Goal: Task Accomplishment & Management: Manage account settings

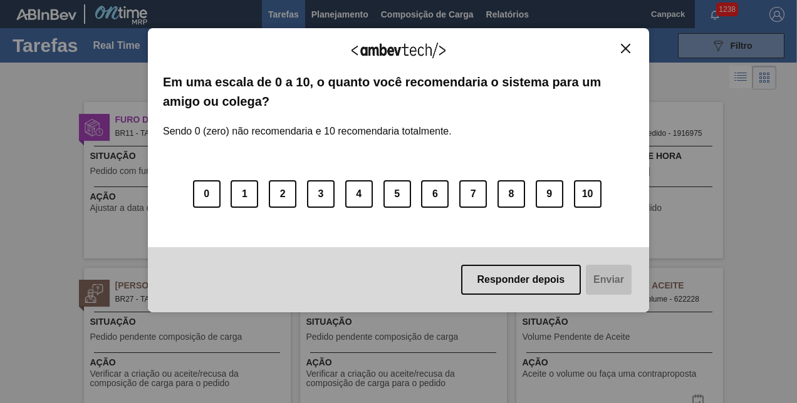
click at [628, 53] on button "Close" at bounding box center [625, 48] width 17 height 11
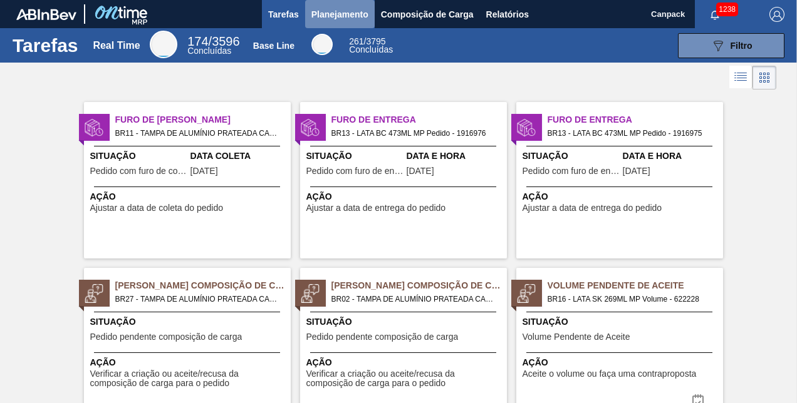
click at [356, 14] on span "Planejamento" at bounding box center [339, 14] width 57 height 15
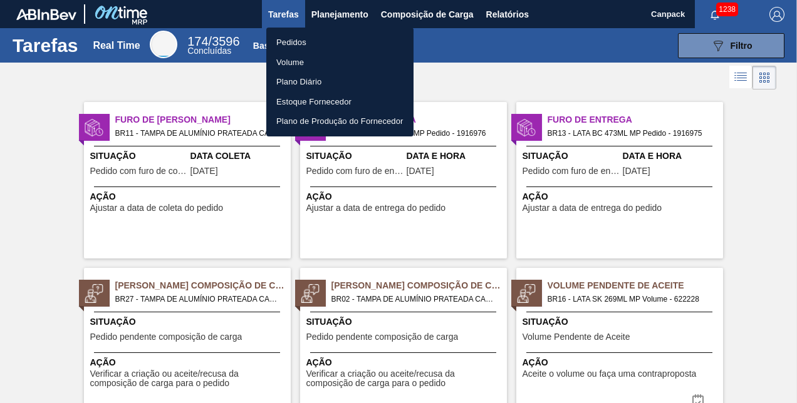
click at [293, 40] on li "Pedidos" at bounding box center [339, 43] width 147 height 20
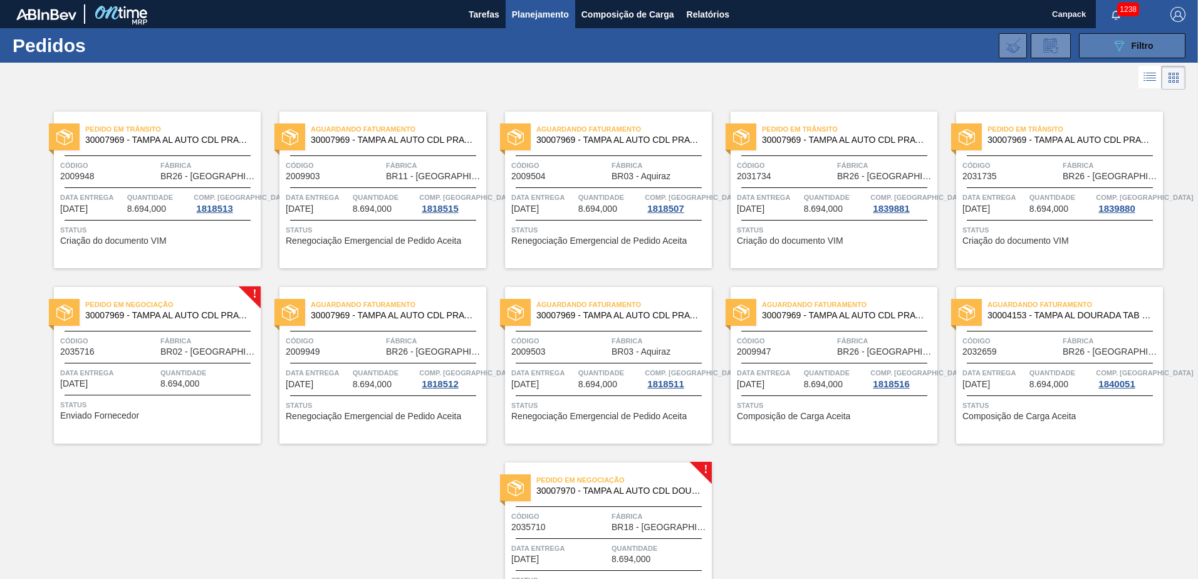
click at [796, 48] on span "Filtro" at bounding box center [1142, 46] width 22 height 10
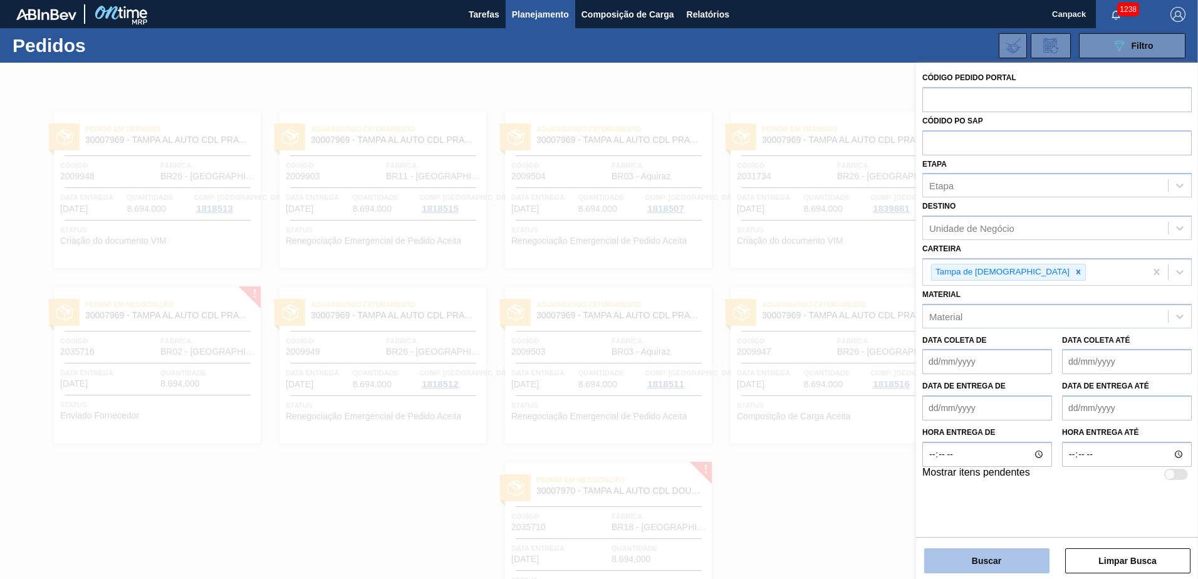
click at [796, 403] on button "Buscar" at bounding box center [986, 560] width 125 height 25
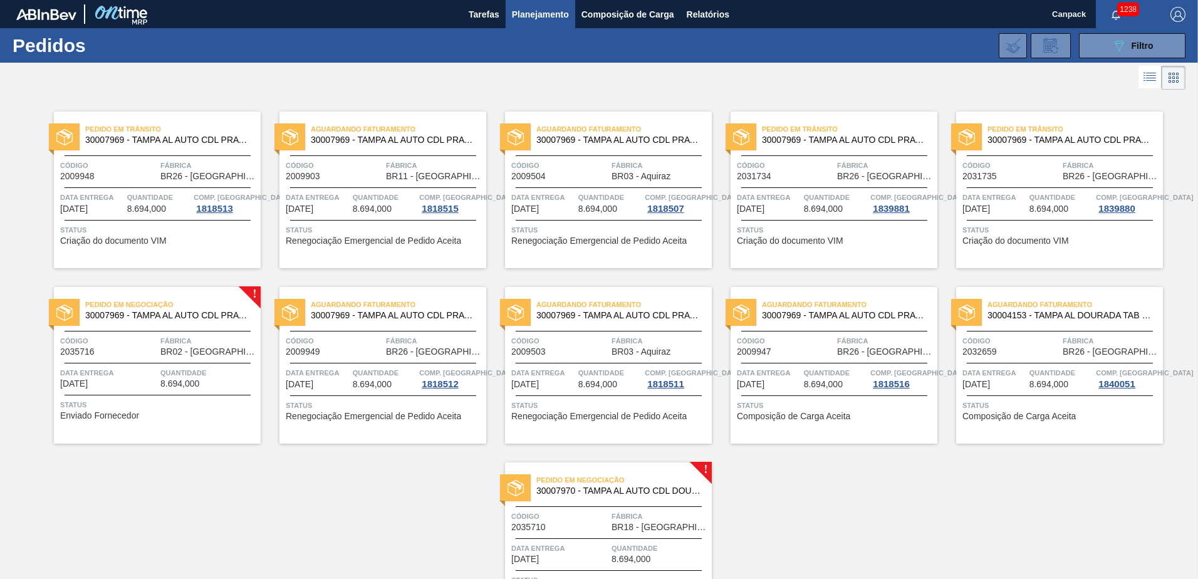
scroll to position [86, 0]
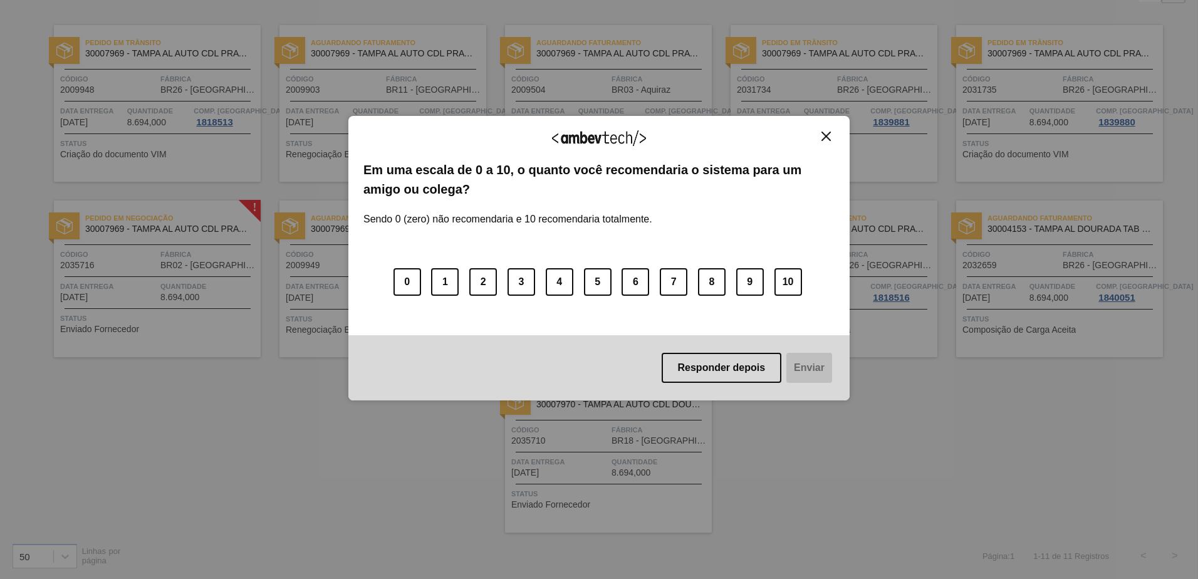
click at [796, 139] on img "Close" at bounding box center [825, 136] width 9 height 9
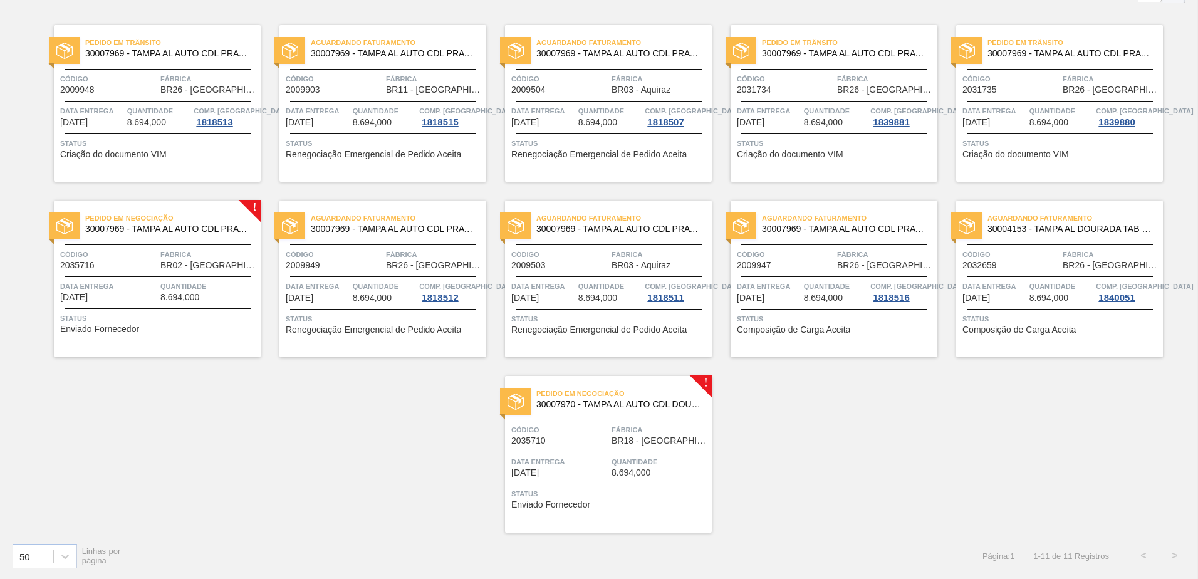
scroll to position [0, 0]
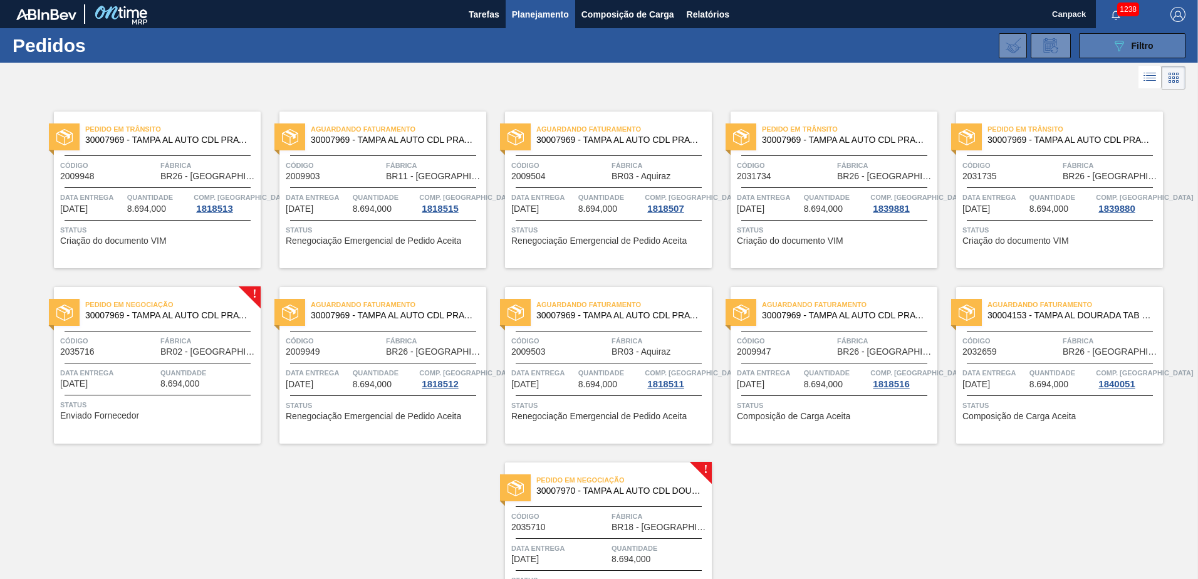
click at [796, 54] on button "089F7B8B-B2A5-4AFE-B5C0-19BA573D28AC Filtro" at bounding box center [1132, 45] width 106 height 25
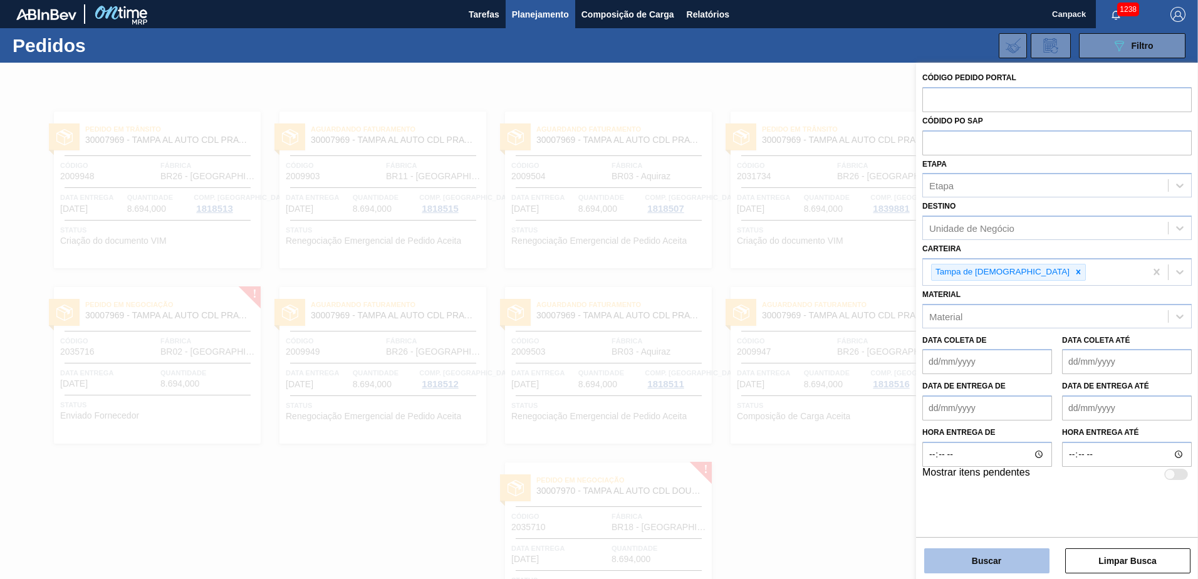
click at [796, 403] on button "Buscar" at bounding box center [986, 560] width 125 height 25
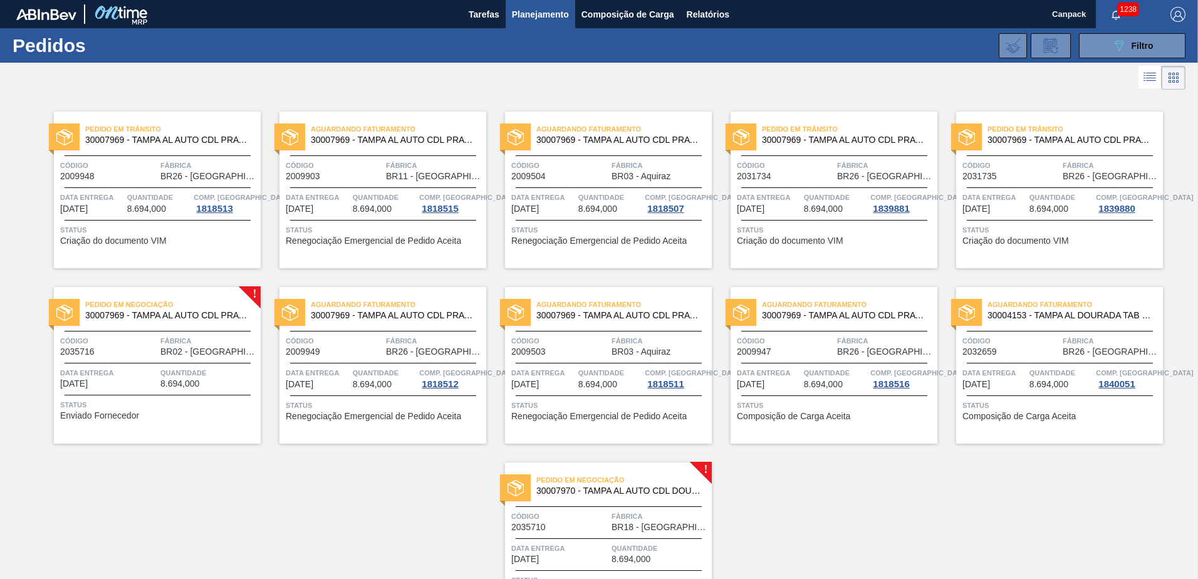
scroll to position [86, 0]
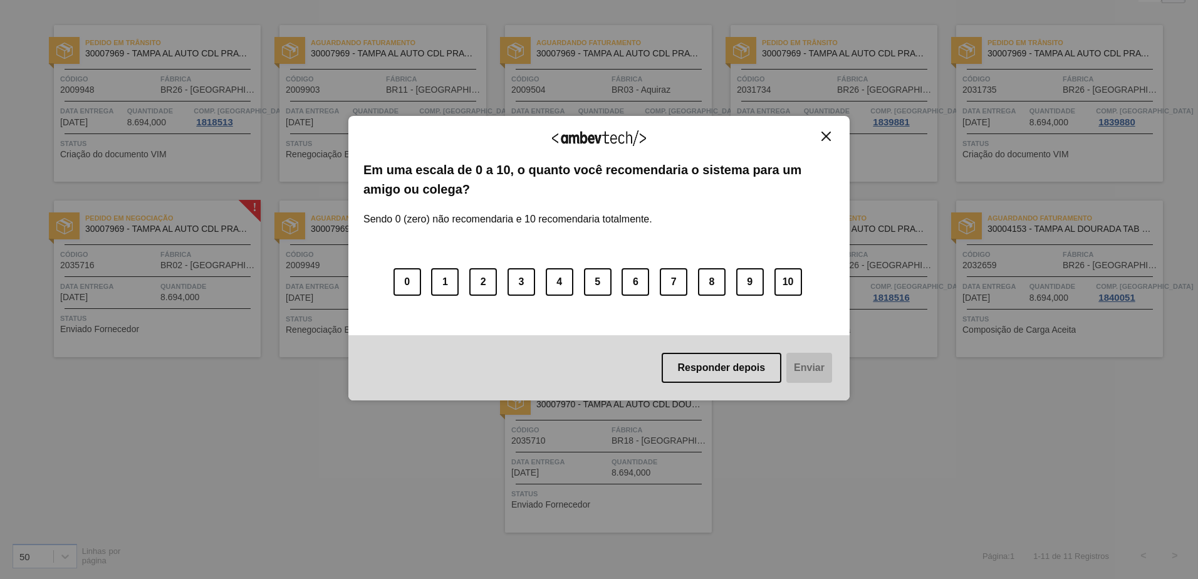
click at [796, 130] on div "Agradecemos seu feedback! Em uma escala de 0 a 10, o quanto você recomendaria o…" at bounding box center [598, 258] width 501 height 284
click at [796, 132] on img "Close" at bounding box center [825, 136] width 9 height 9
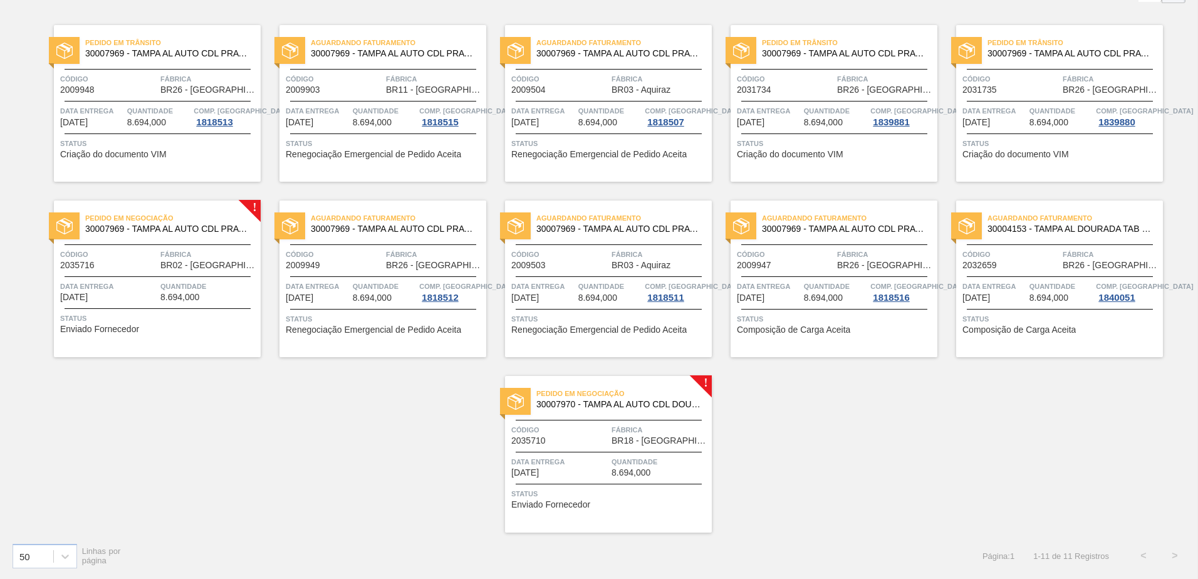
scroll to position [0, 0]
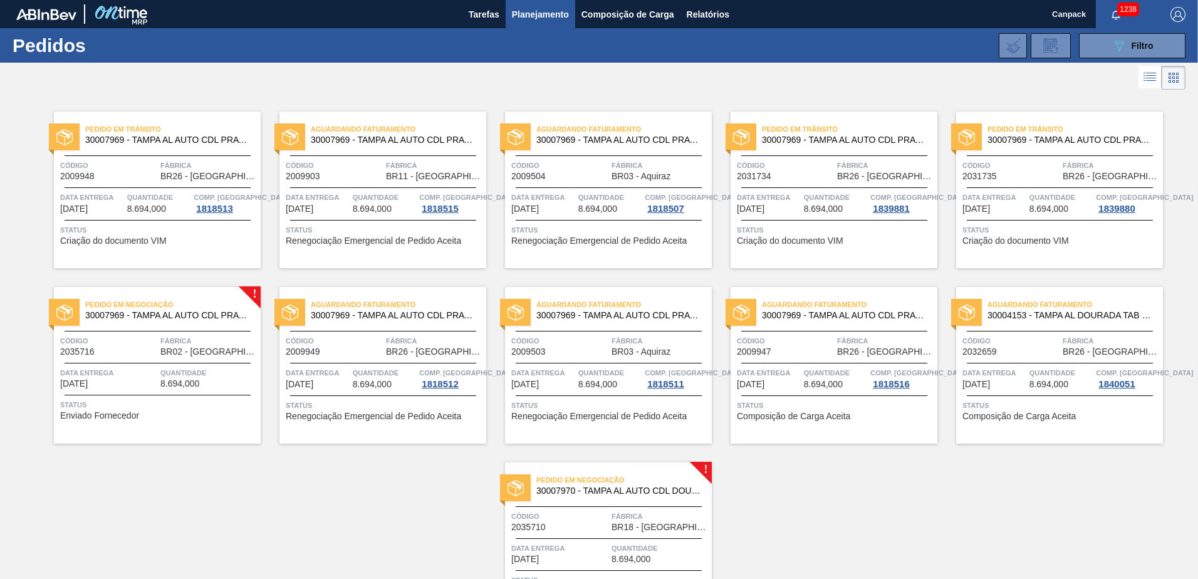
drag, startPoint x: 1113, startPoint y: 48, endPoint x: 1099, endPoint y: 64, distance: 20.9
click at [796, 48] on icon "089F7B8B-B2A5-4AFE-B5C0-19BA573D28AC" at bounding box center [1118, 45] width 15 height 15
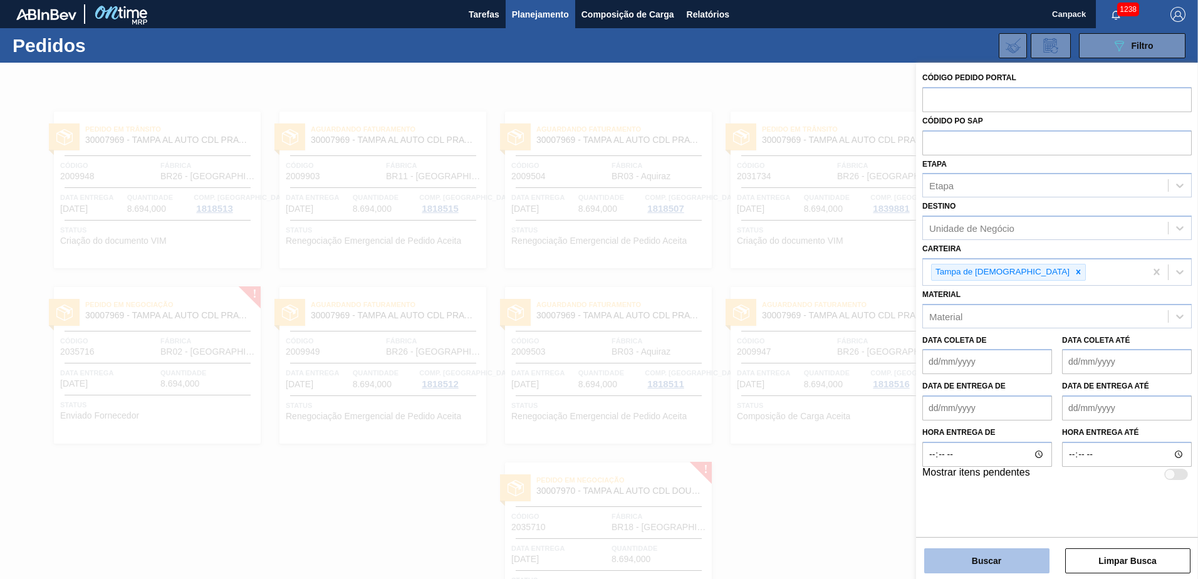
click at [796, 403] on button "Buscar" at bounding box center [986, 560] width 125 height 25
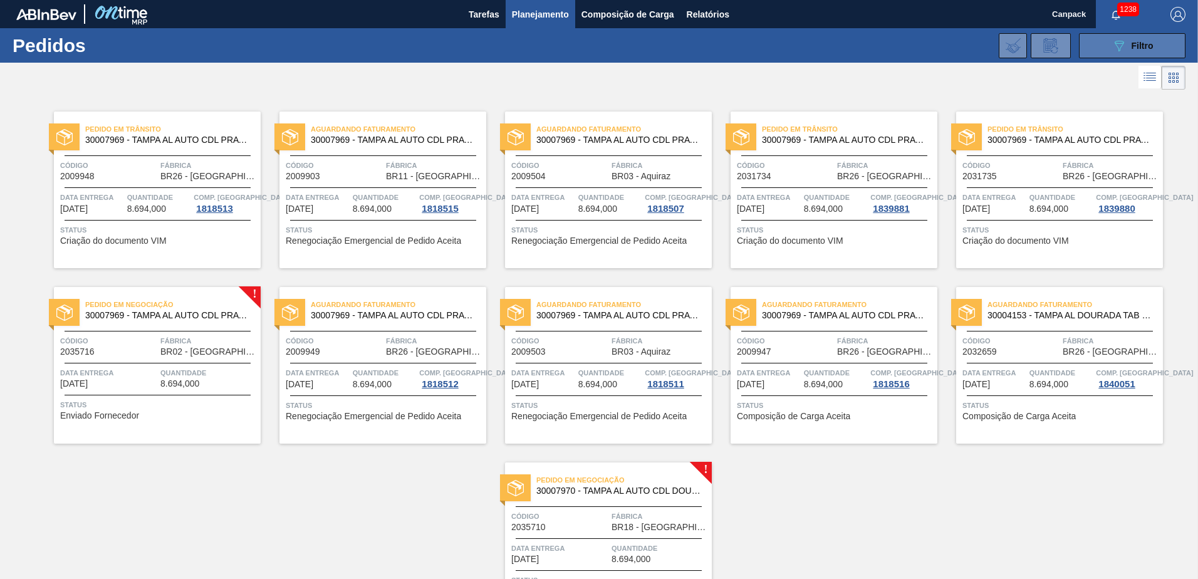
click at [796, 49] on icon at bounding box center [1118, 46] width 9 height 11
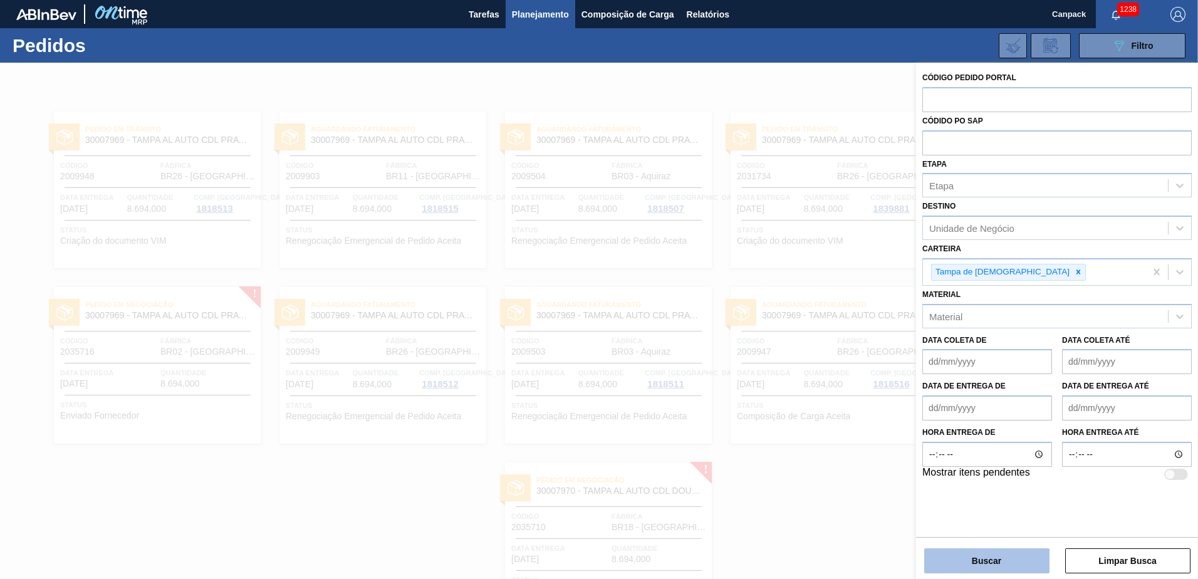
click at [796, 403] on button "Buscar" at bounding box center [986, 560] width 125 height 25
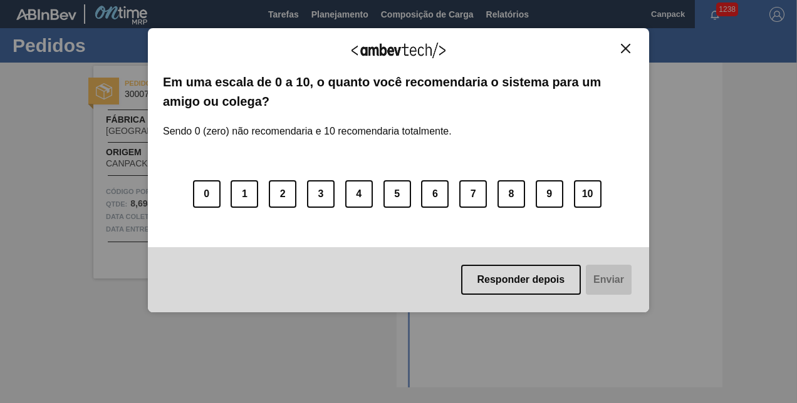
click at [628, 47] on img "Close" at bounding box center [625, 48] width 9 height 9
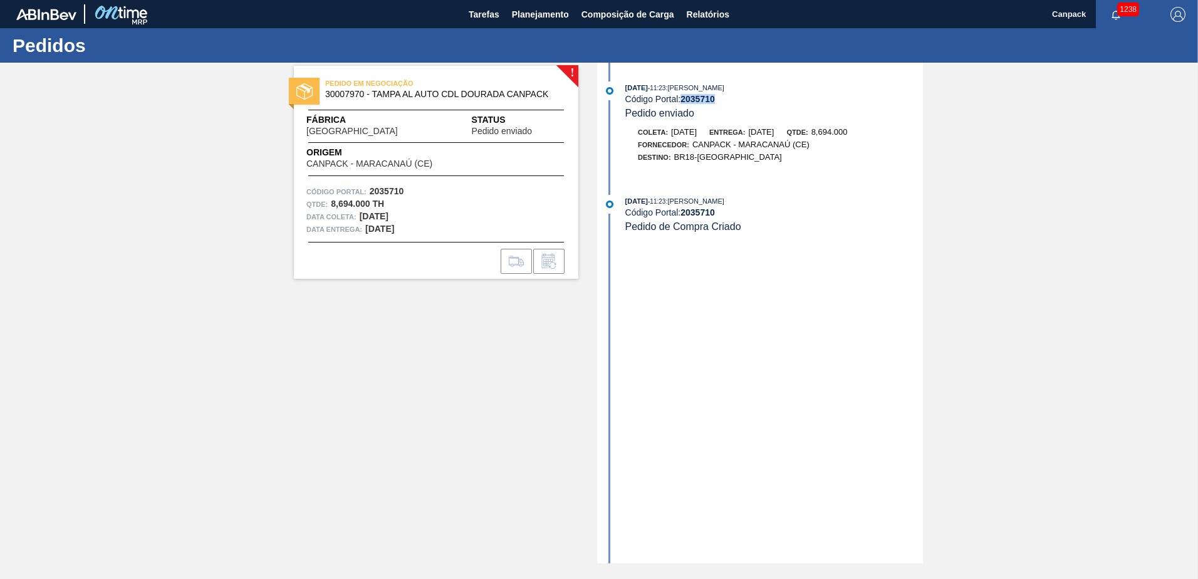
drag, startPoint x: 683, startPoint y: 99, endPoint x: 727, endPoint y: 102, distance: 44.0
click at [727, 102] on div "Código Portal: 2035710" at bounding box center [774, 99] width 298 height 10
copy strong "2035710"
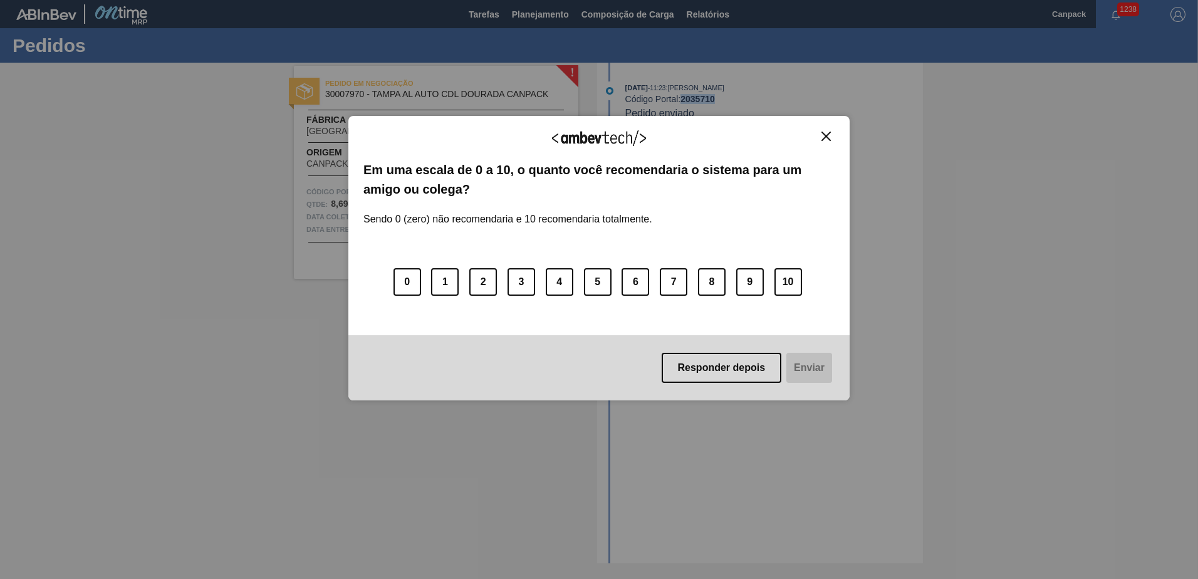
click at [796, 137] on img "Close" at bounding box center [825, 136] width 9 height 9
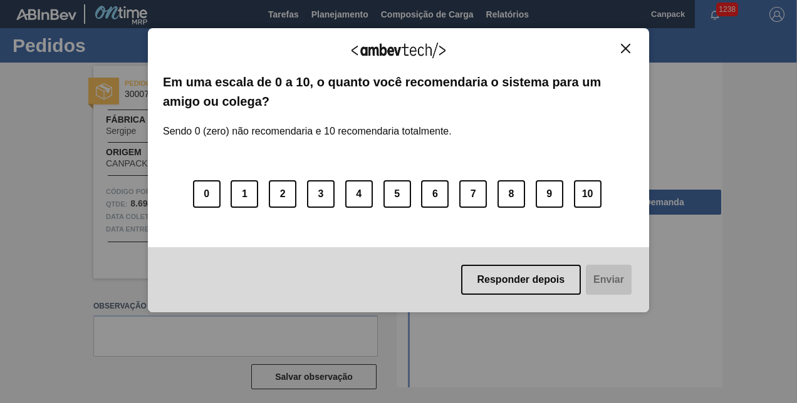
click at [625, 49] on img "Close" at bounding box center [625, 48] width 9 height 9
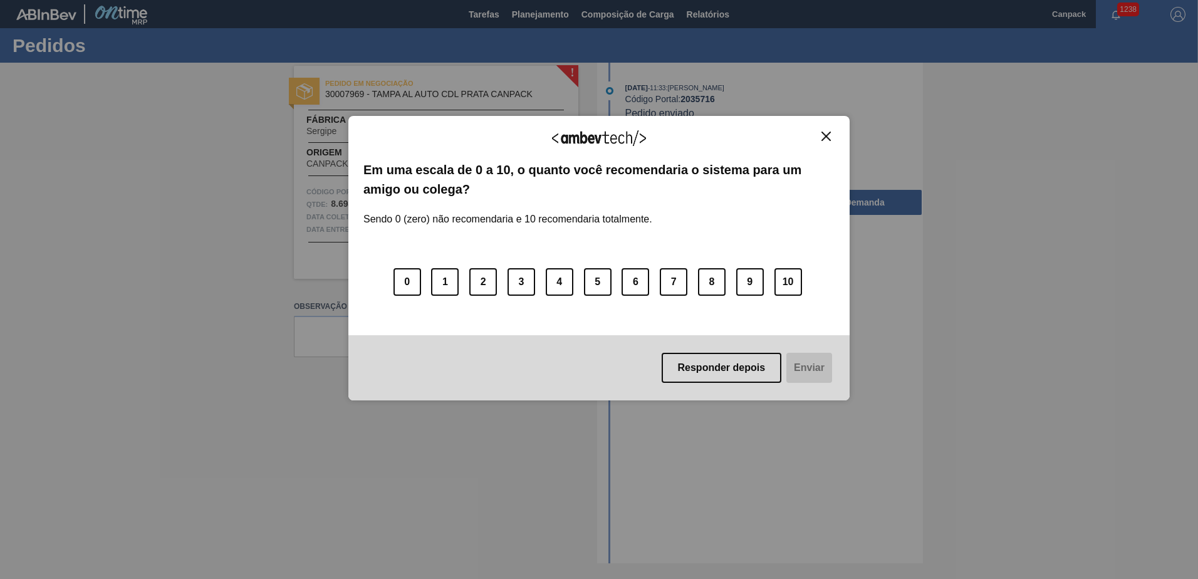
click at [796, 139] on img "Close" at bounding box center [825, 136] width 9 height 9
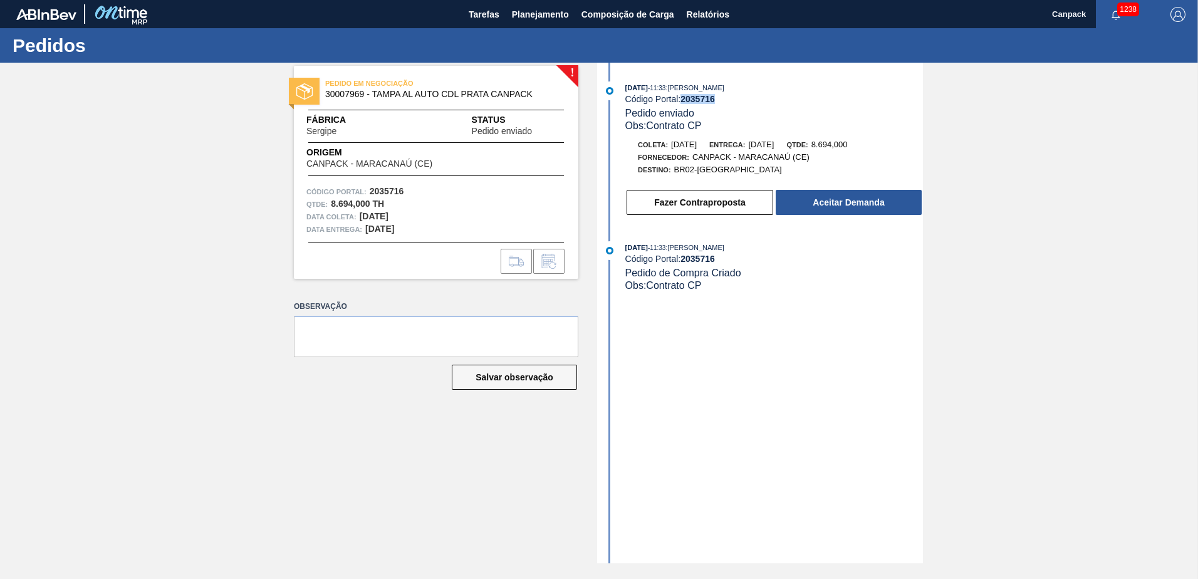
drag, startPoint x: 685, startPoint y: 101, endPoint x: 717, endPoint y: 101, distance: 31.9
click at [715, 101] on strong "2035716" at bounding box center [697, 99] width 34 height 10
copy strong "2035716"
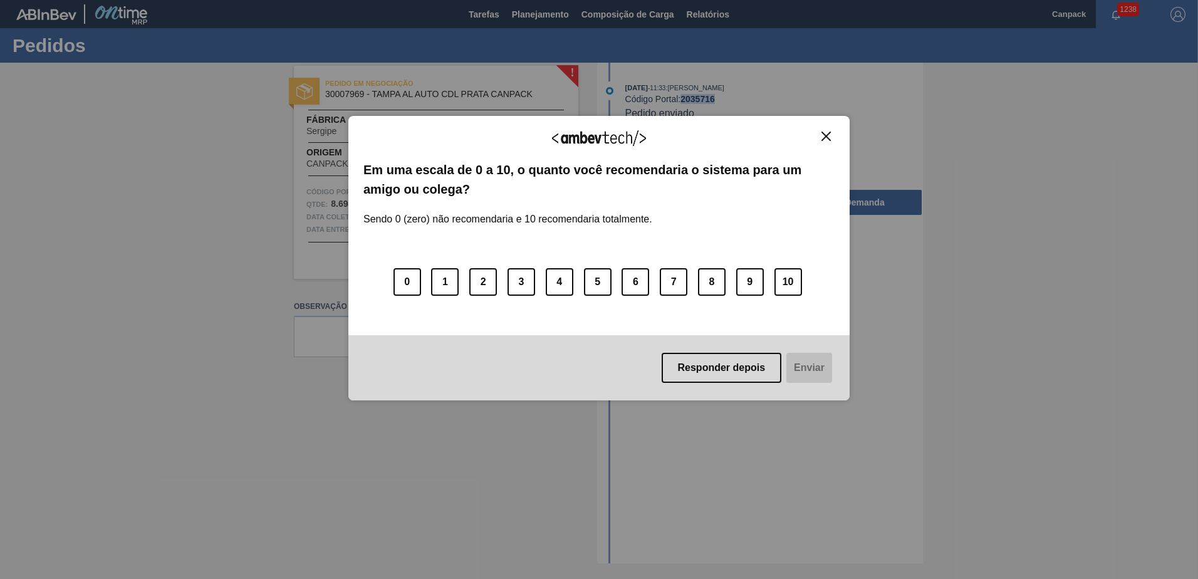
click at [796, 135] on img "Close" at bounding box center [825, 136] width 9 height 9
click at [833, 136] on button "Close" at bounding box center [826, 136] width 17 height 11
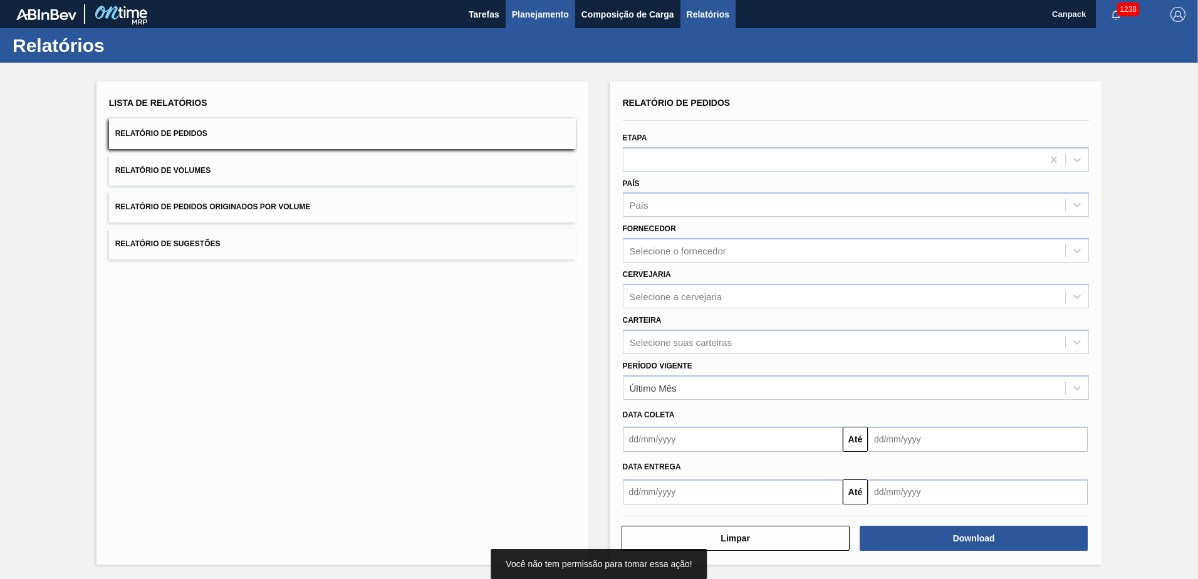
click at [558, 22] on button "Planejamento" at bounding box center [541, 14] width 70 height 28
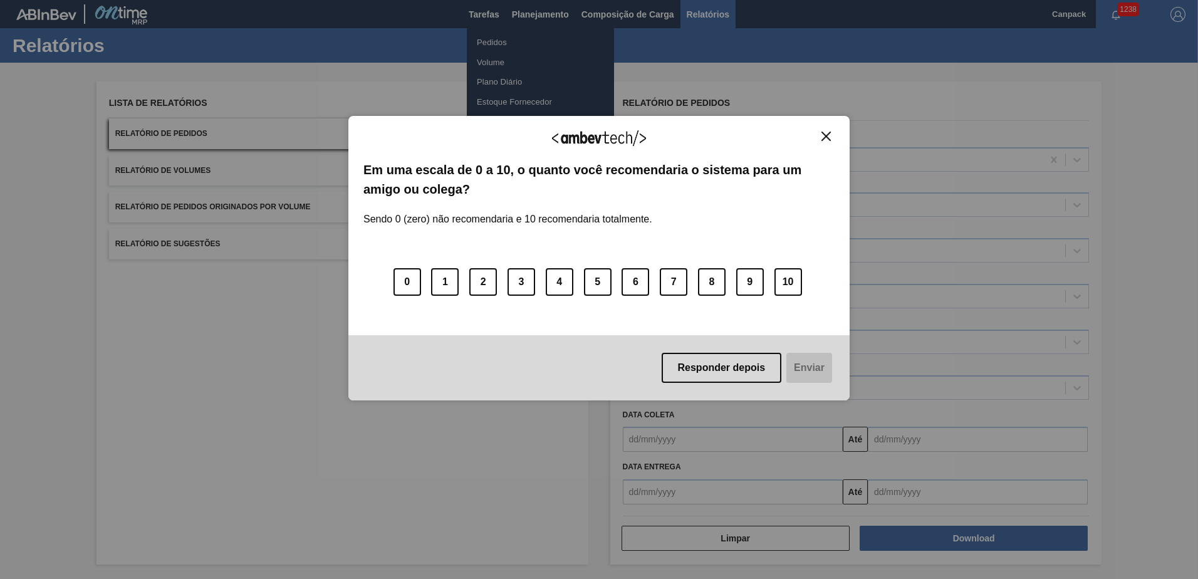
drag, startPoint x: 830, startPoint y: 137, endPoint x: 801, endPoint y: 123, distance: 32.2
click at [830, 137] on img "Close" at bounding box center [825, 136] width 9 height 9
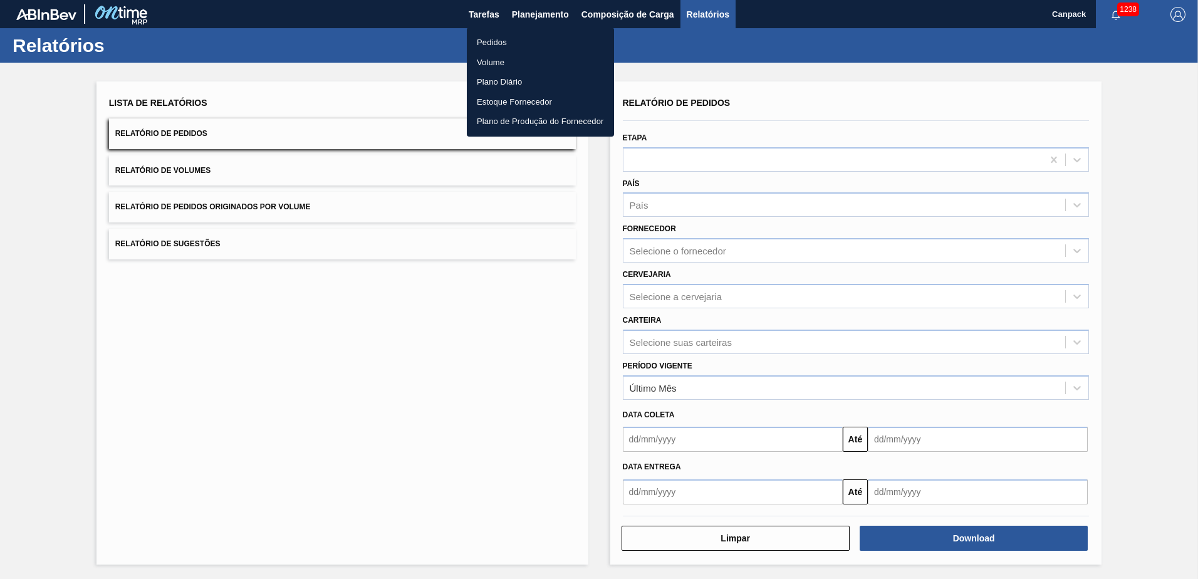
click at [502, 43] on li "Pedidos" at bounding box center [540, 43] width 147 height 20
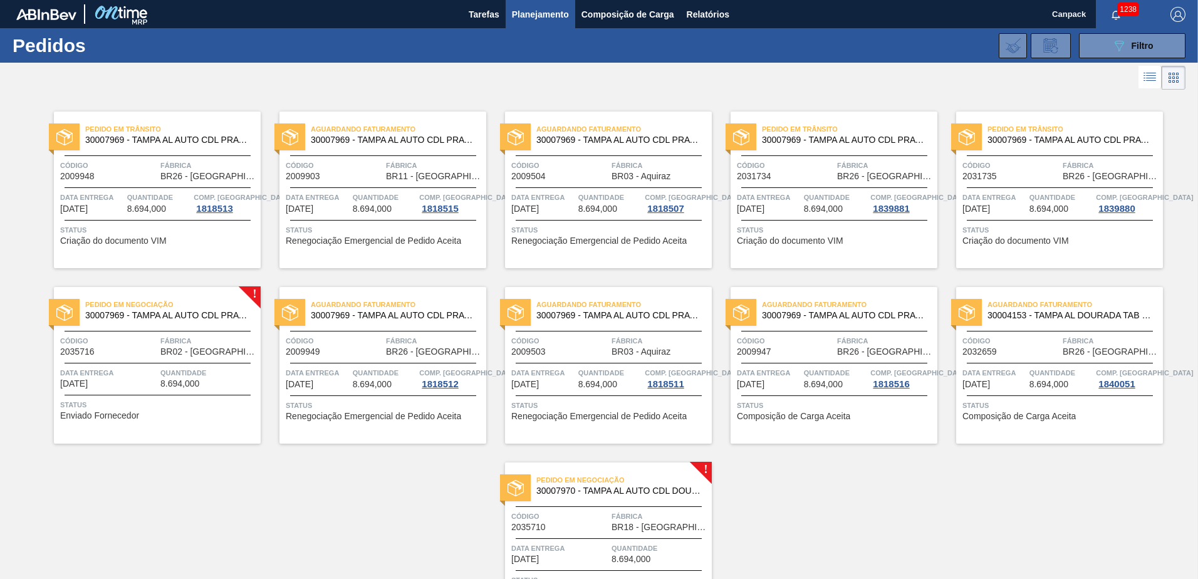
scroll to position [86, 0]
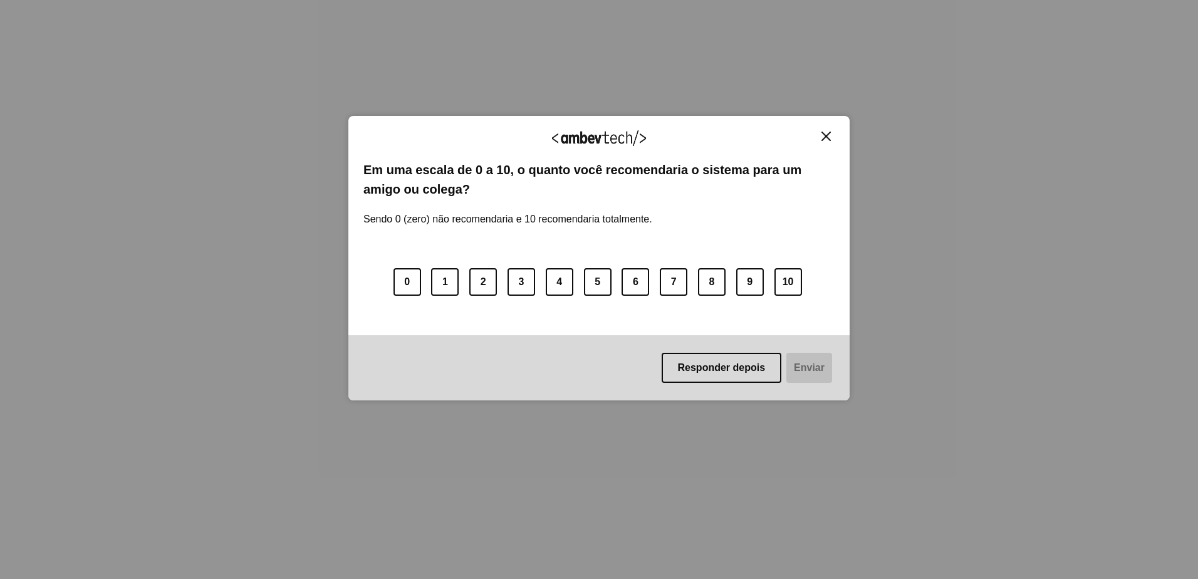
click at [826, 132] on img "Close" at bounding box center [825, 136] width 9 height 9
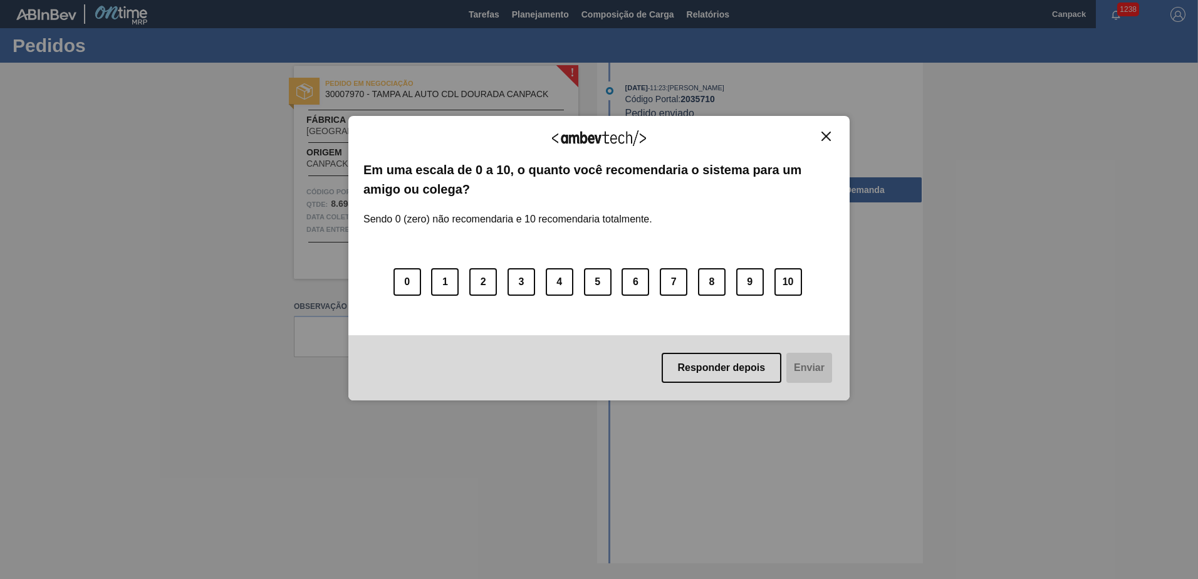
click at [826, 135] on img "Close" at bounding box center [825, 136] width 9 height 9
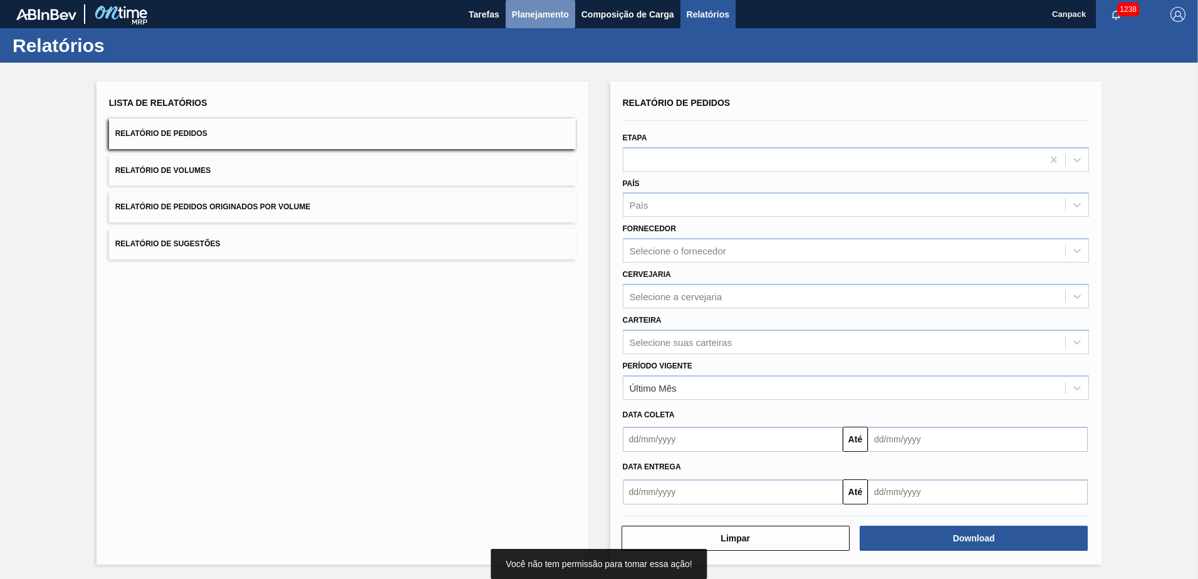
click at [532, 1] on button "Planejamento" at bounding box center [541, 14] width 70 height 28
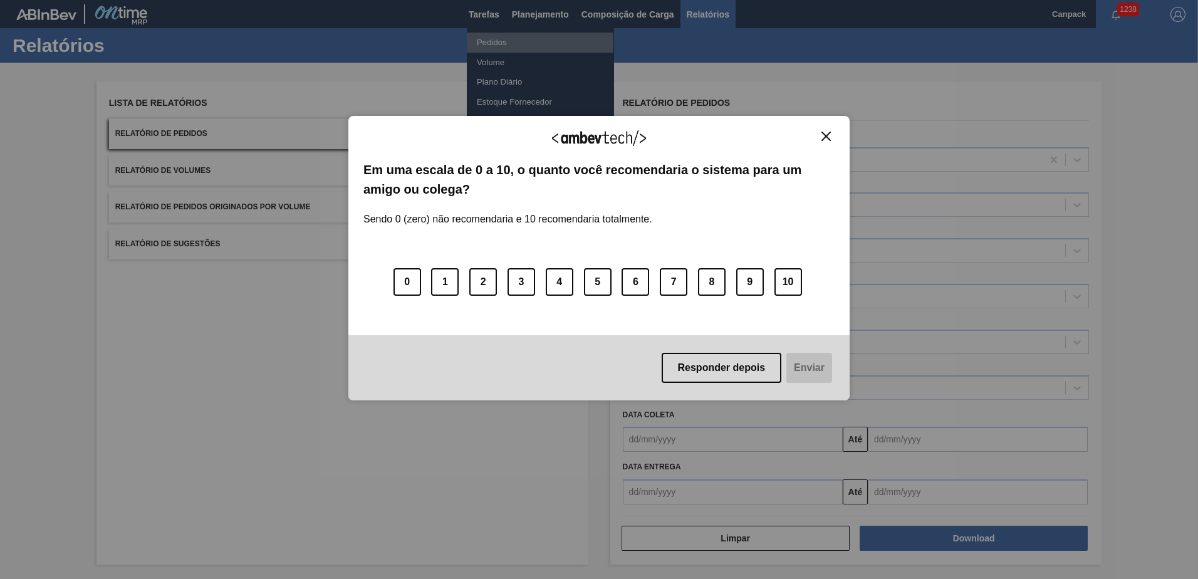
click at [500, 0] on body "Tarefas Planejamento Composição de Carga Relatórios Canpack 1238 Marcar todas c…" at bounding box center [599, 0] width 1198 height 0
click at [796, 141] on img "Close" at bounding box center [825, 136] width 9 height 9
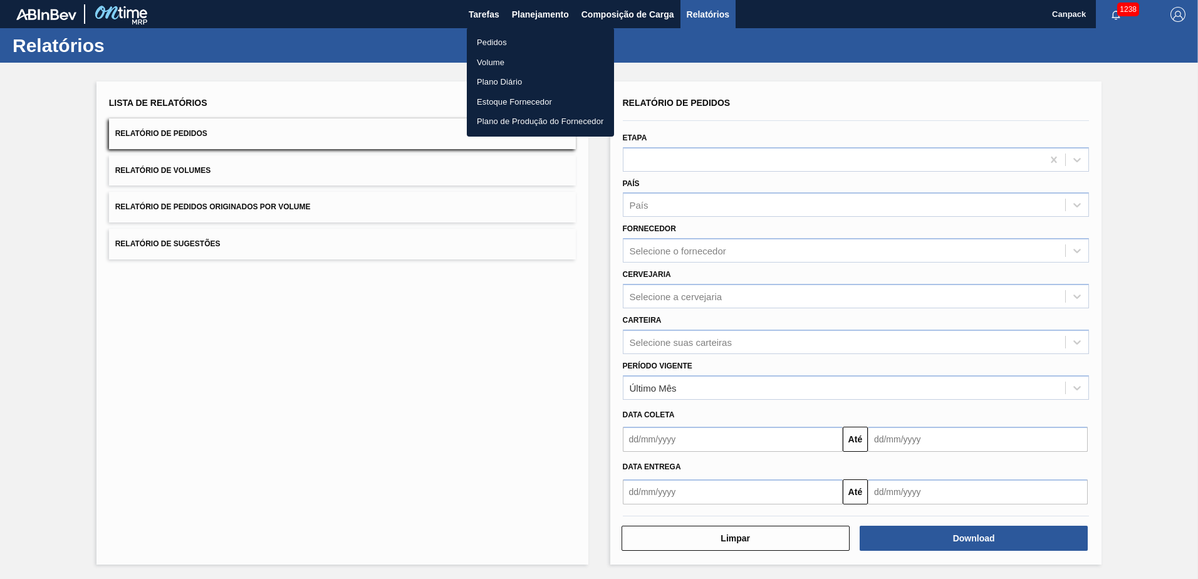
click at [551, 10] on div at bounding box center [599, 289] width 1198 height 579
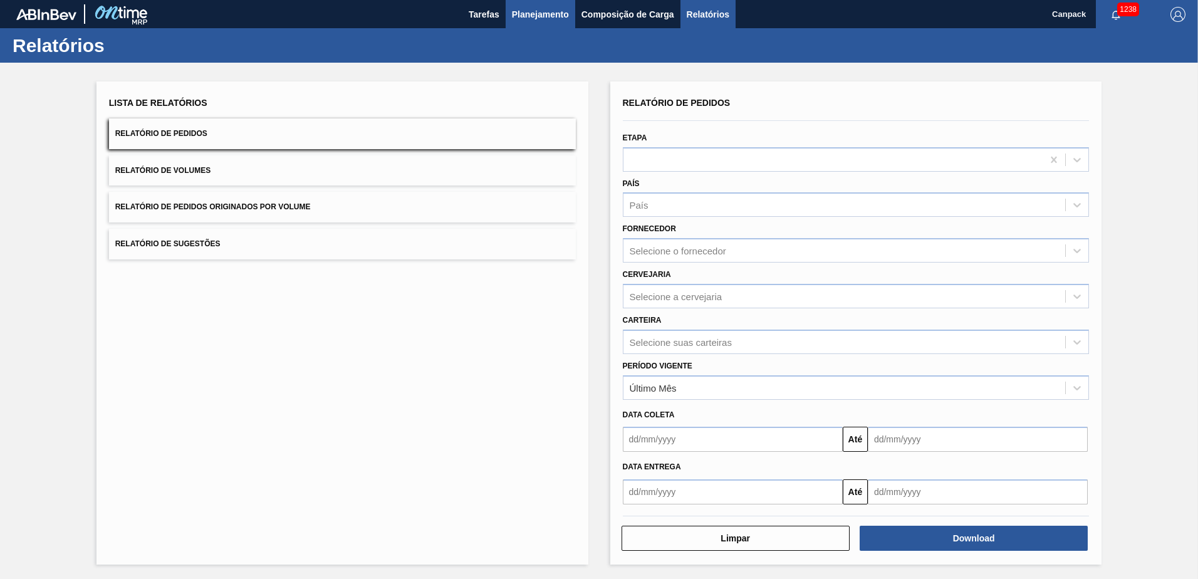
click at [539, 16] on span "Planejamento" at bounding box center [540, 14] width 57 height 15
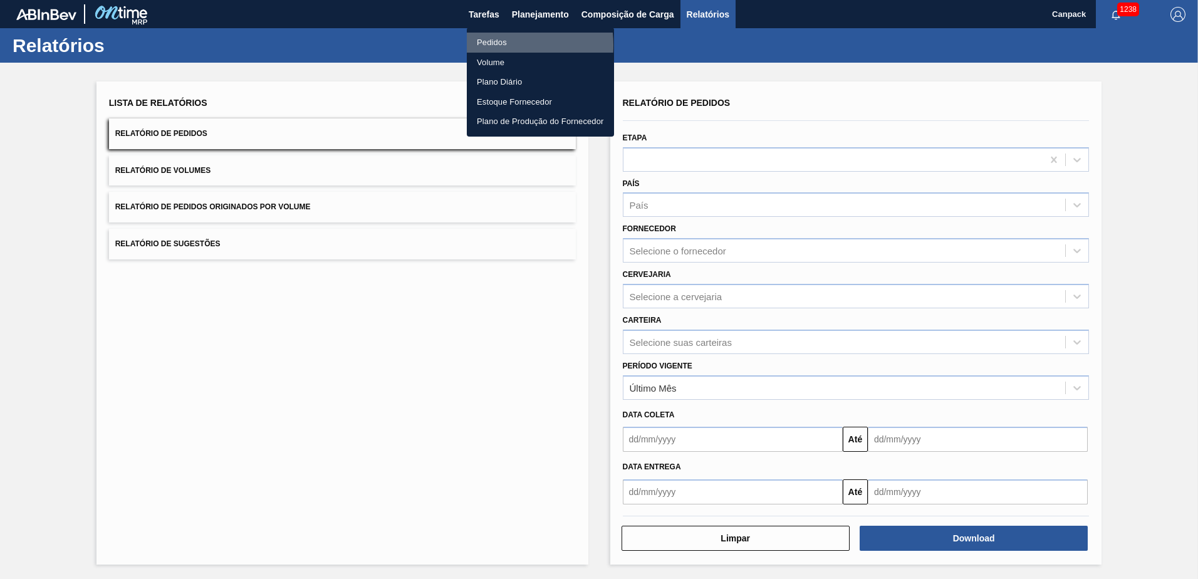
click at [489, 45] on li "Pedidos" at bounding box center [540, 43] width 147 height 20
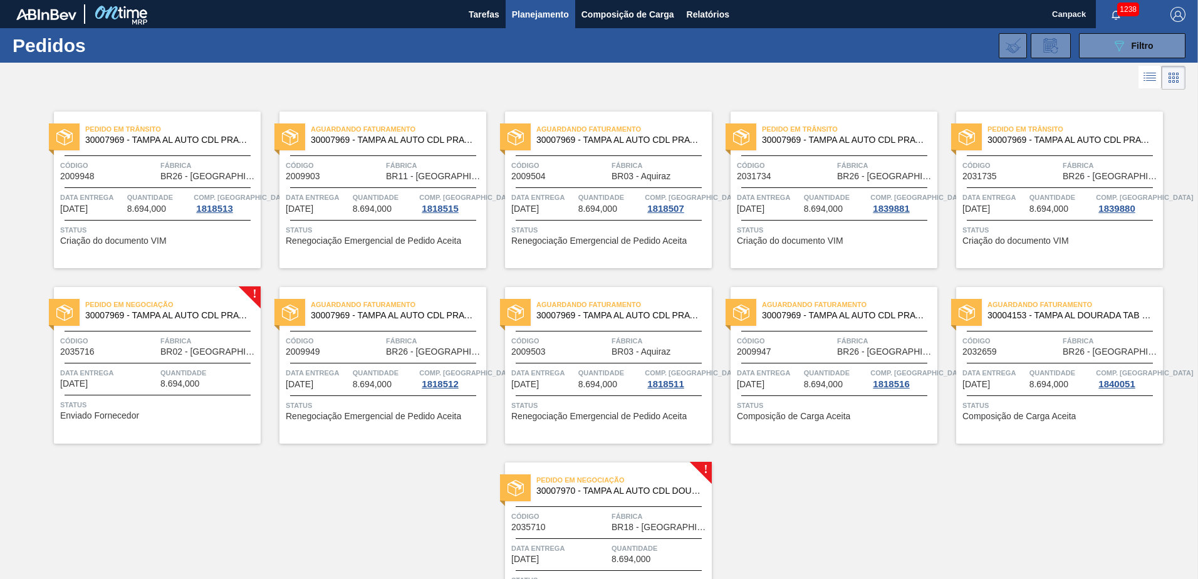
click at [550, 18] on span "Planejamento" at bounding box center [540, 14] width 57 height 15
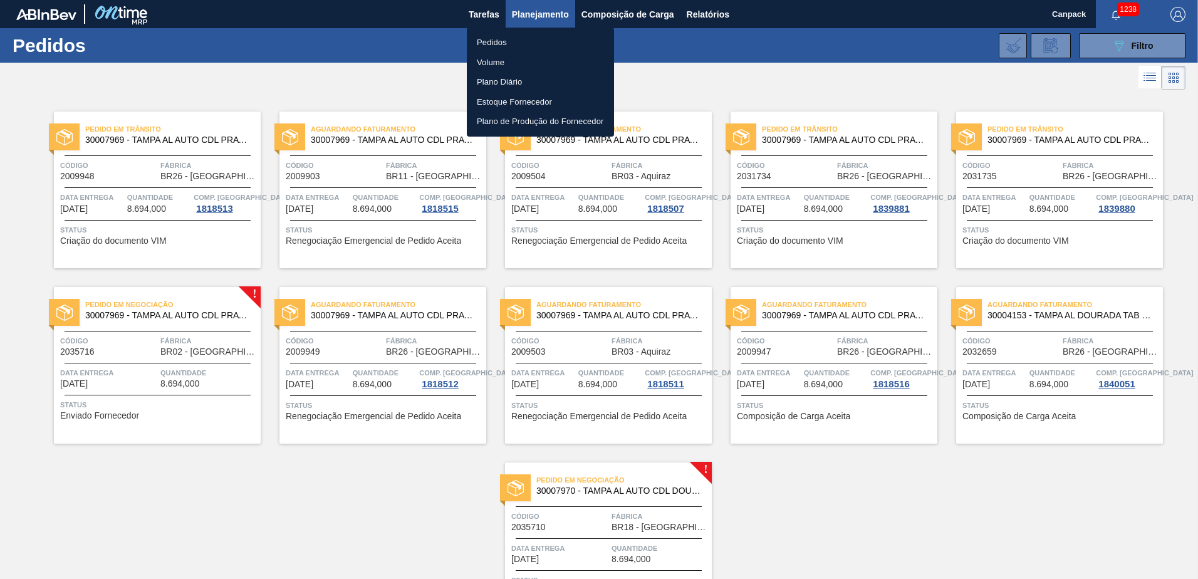
click at [494, 43] on li "Pedidos" at bounding box center [540, 43] width 147 height 20
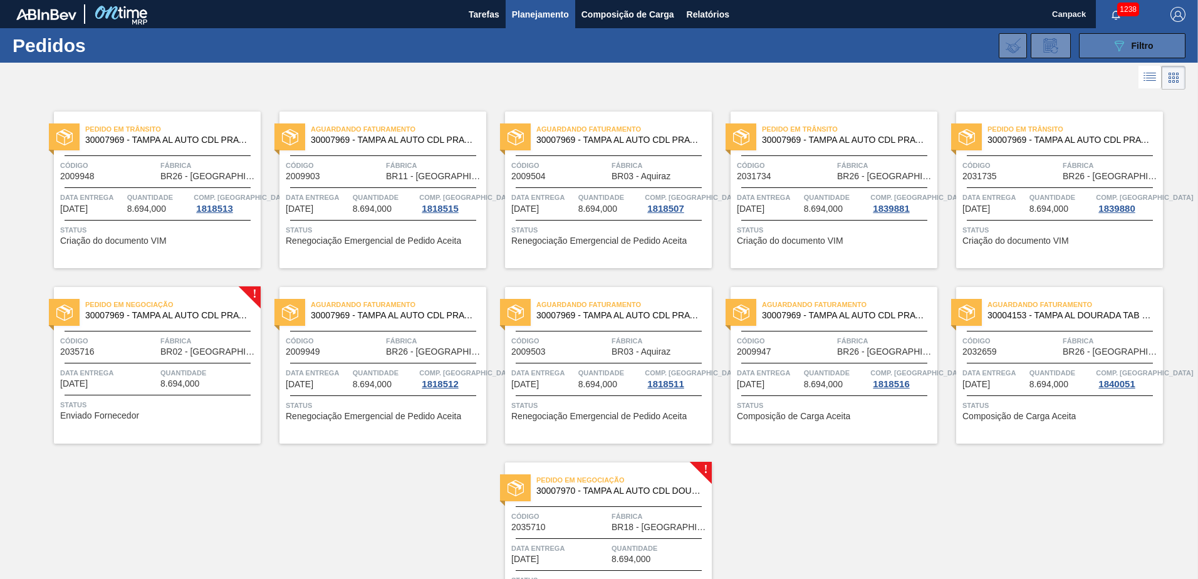
click at [796, 48] on icon "089F7B8B-B2A5-4AFE-B5C0-19BA573D28AC" at bounding box center [1118, 45] width 15 height 15
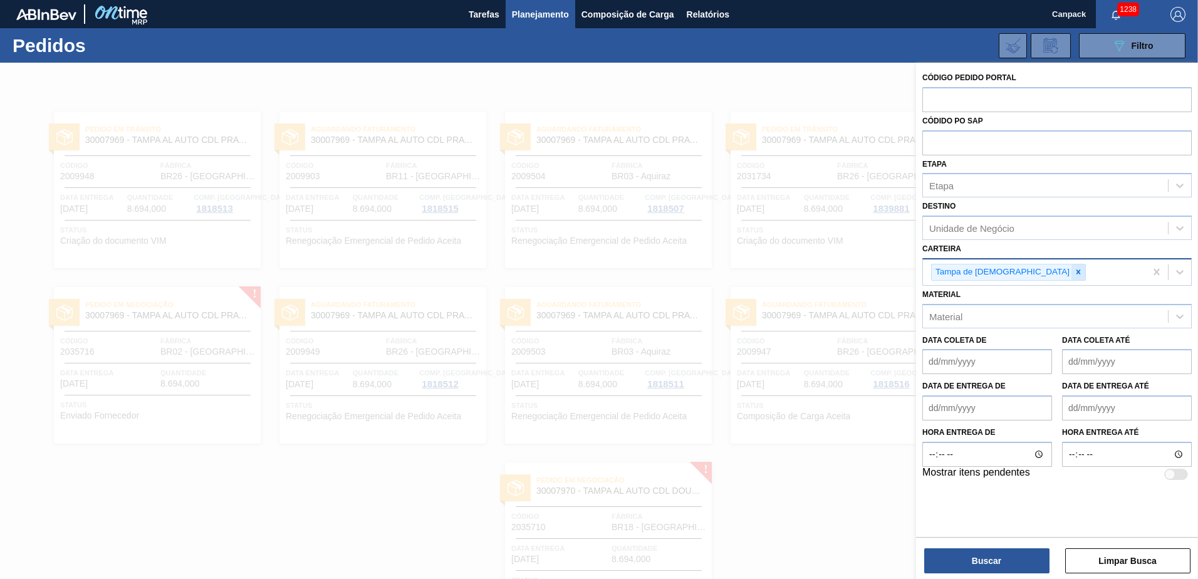
click at [796, 270] on icon at bounding box center [1078, 271] width 9 height 9
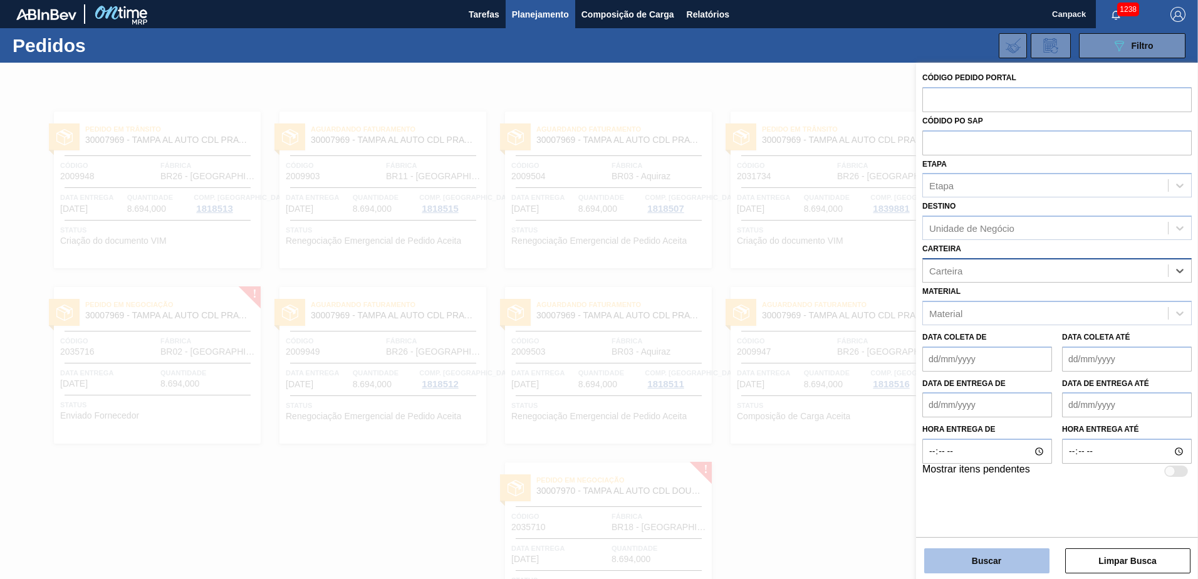
click at [796, 403] on button "Buscar" at bounding box center [986, 560] width 125 height 25
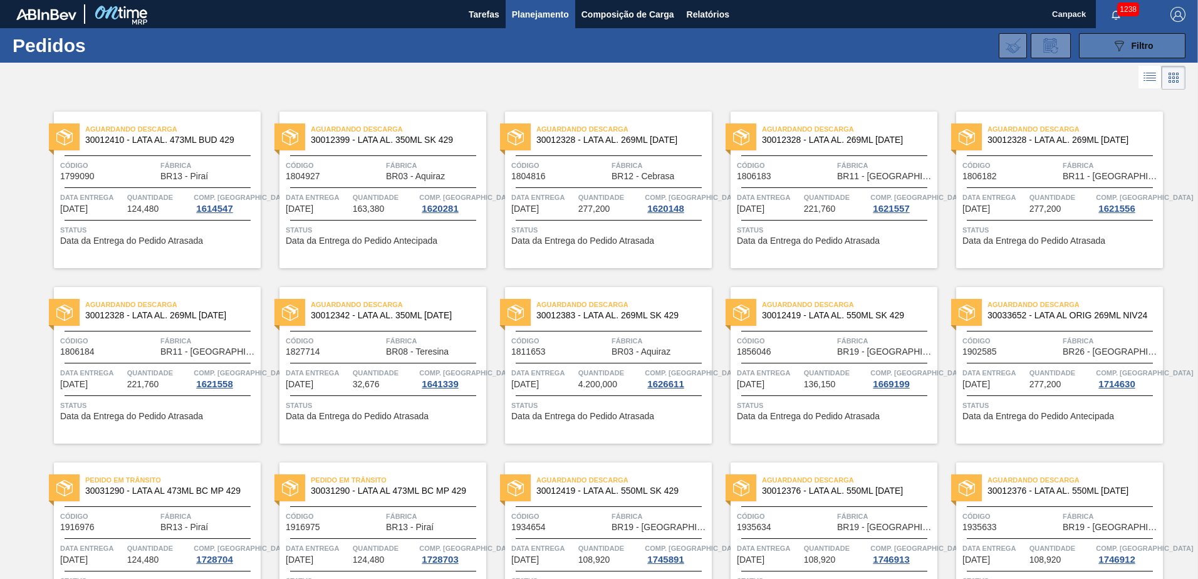
click at [796, 35] on button "089F7B8B-B2A5-4AFE-B5C0-19BA573D28AC Filtro" at bounding box center [1132, 45] width 106 height 25
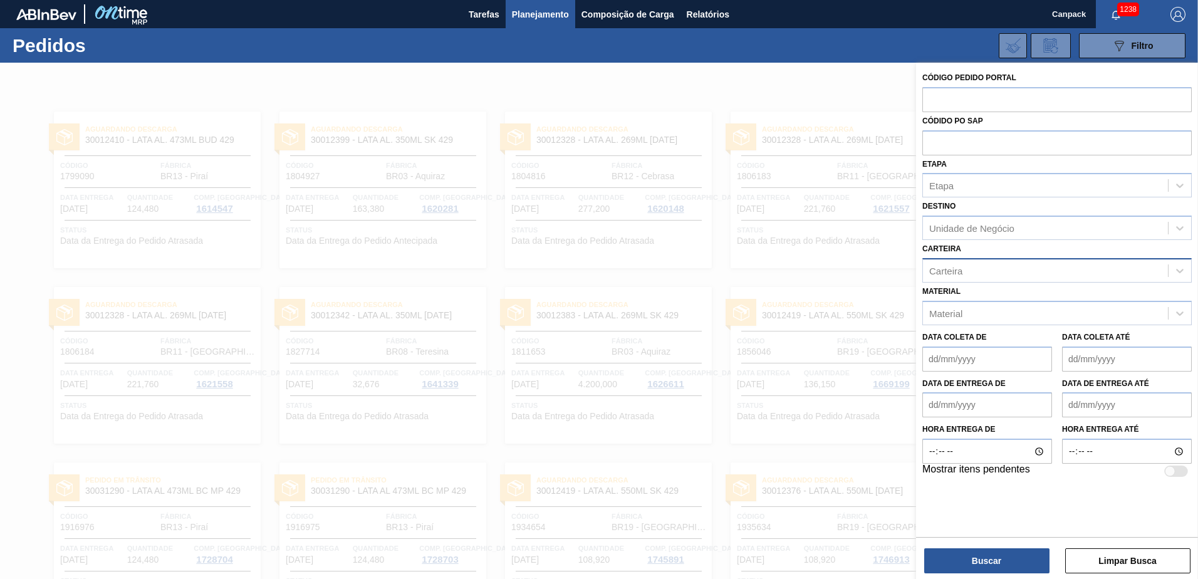
click at [796, 267] on div "Carteira" at bounding box center [1045, 270] width 245 height 18
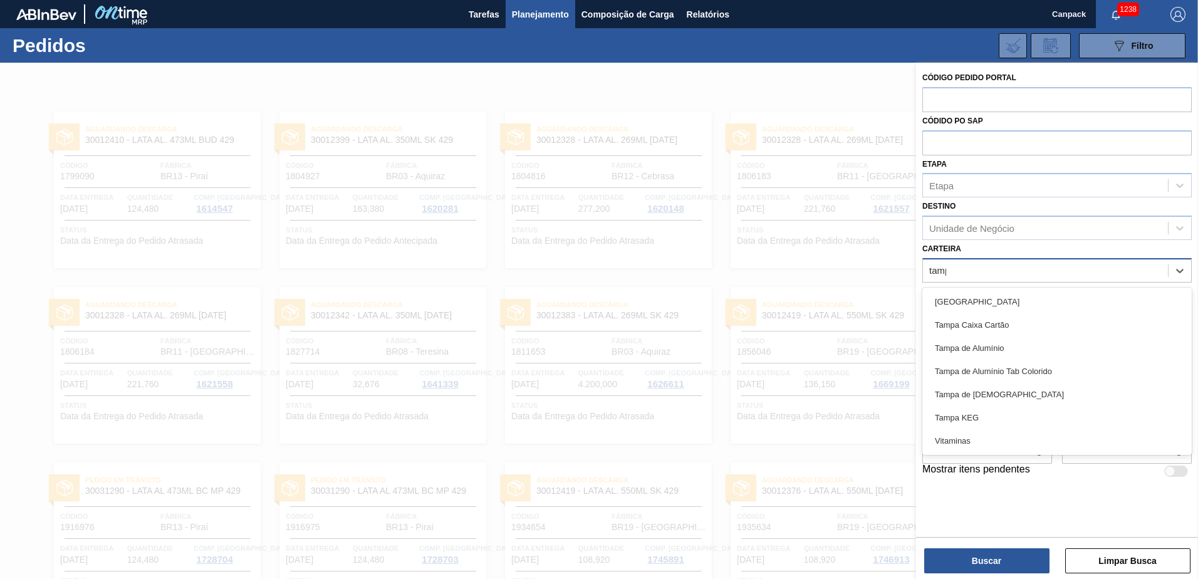
type input "tampa"
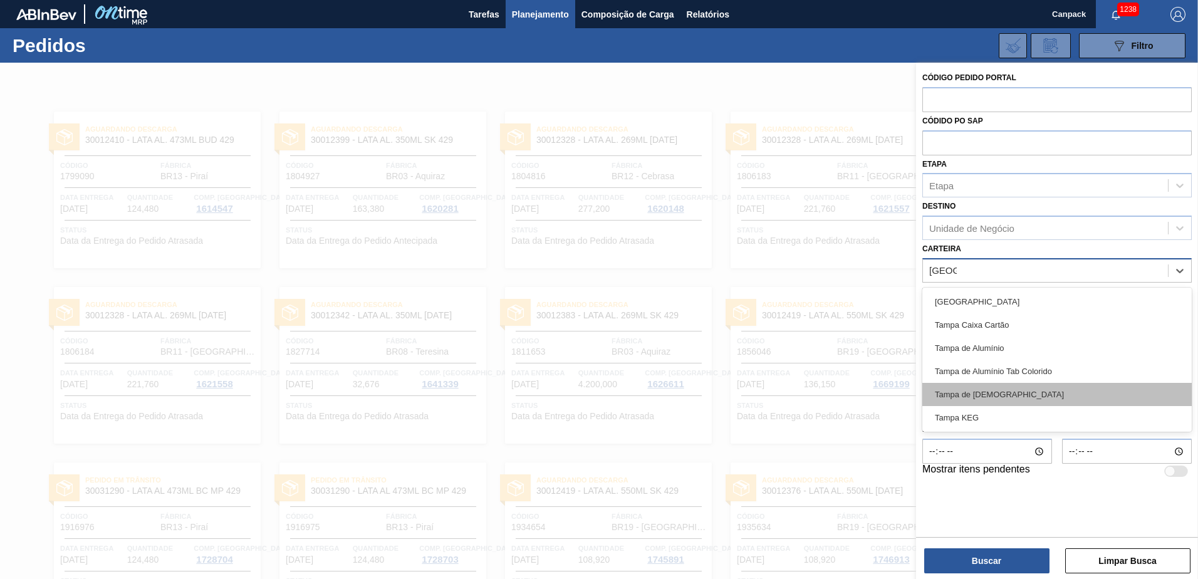
click at [796, 390] on div "Tampa de Lata" at bounding box center [1056, 394] width 269 height 23
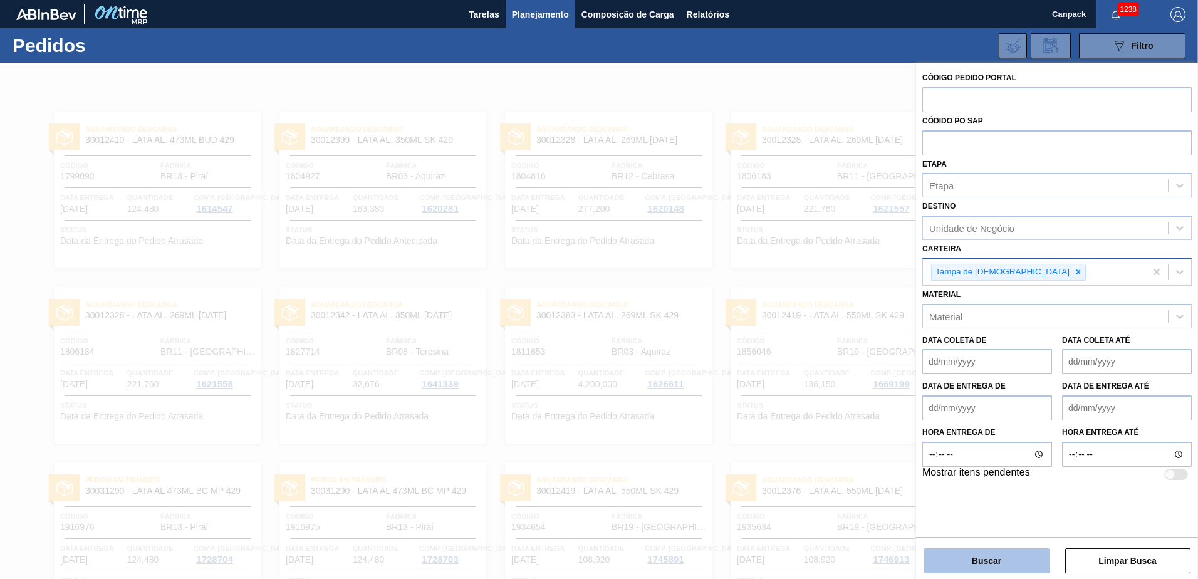
click at [796, 403] on button "Buscar" at bounding box center [986, 560] width 125 height 25
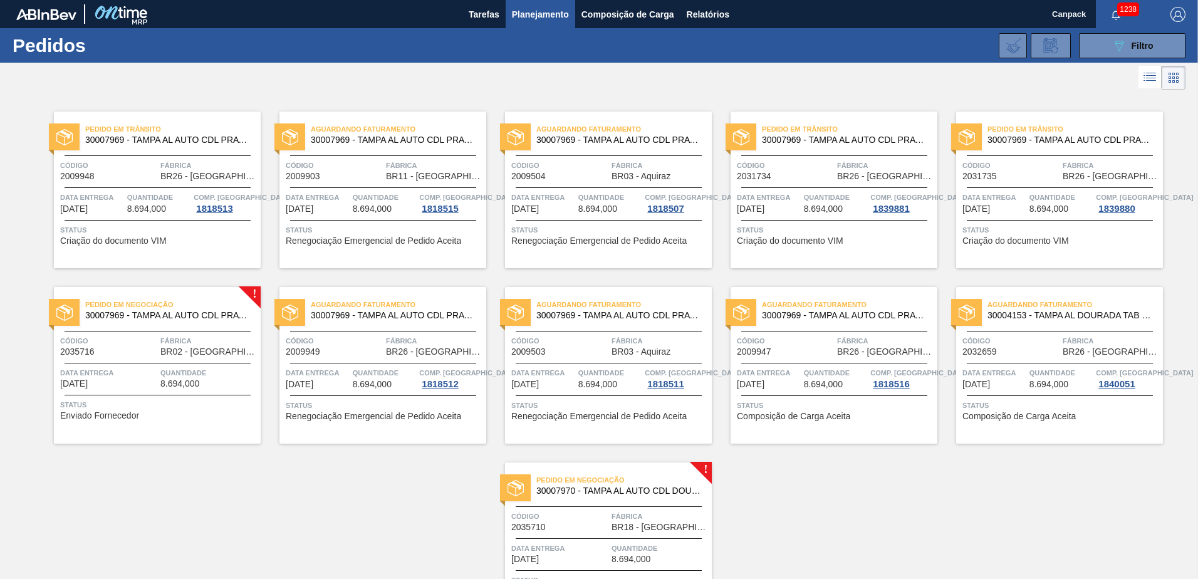
scroll to position [86, 0]
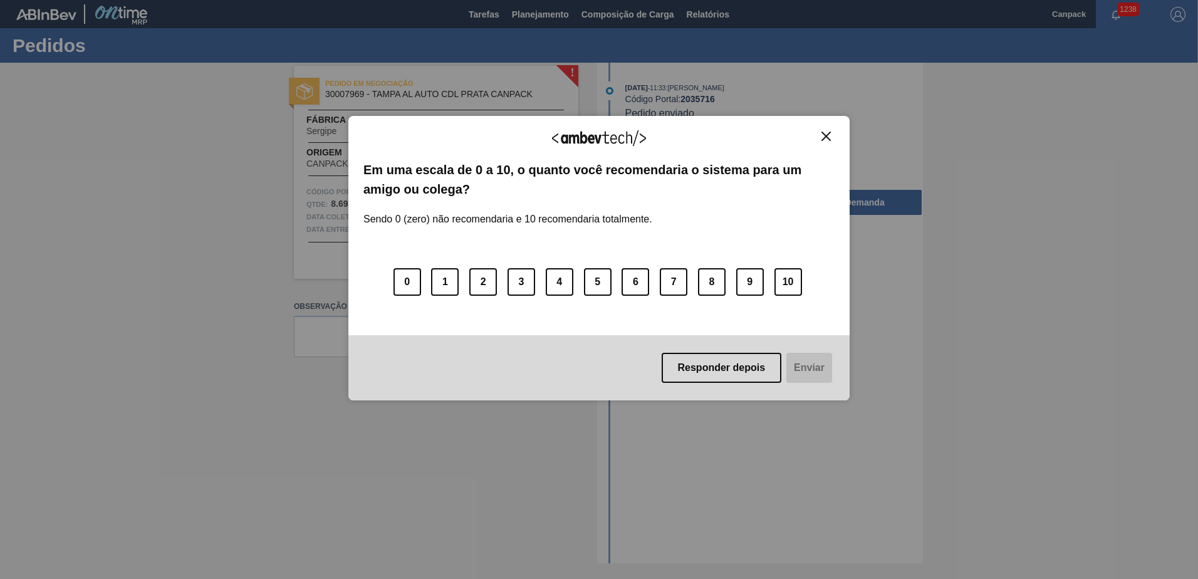
click at [824, 141] on img "Close" at bounding box center [825, 136] width 9 height 9
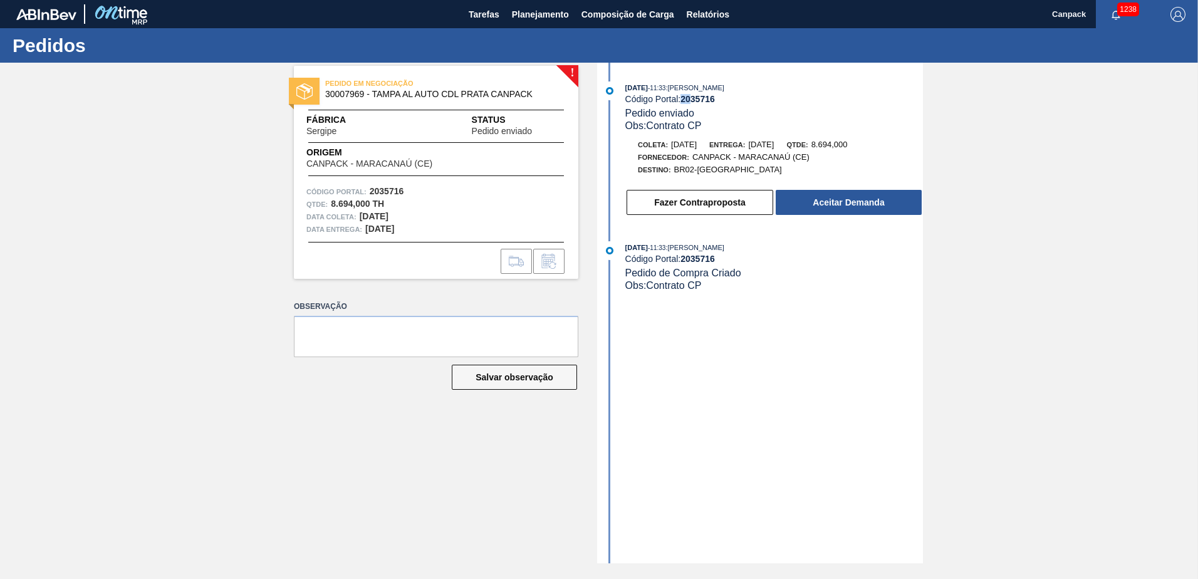
drag, startPoint x: 682, startPoint y: 102, endPoint x: 695, endPoint y: 100, distance: 13.3
click at [695, 100] on div "Código Portal: 2035716" at bounding box center [774, 99] width 298 height 10
drag, startPoint x: 695, startPoint y: 100, endPoint x: 678, endPoint y: 102, distance: 16.4
click at [678, 102] on div "Código Portal: 2035716" at bounding box center [774, 99] width 298 height 10
drag, startPoint x: 683, startPoint y: 100, endPoint x: 715, endPoint y: 100, distance: 32.0
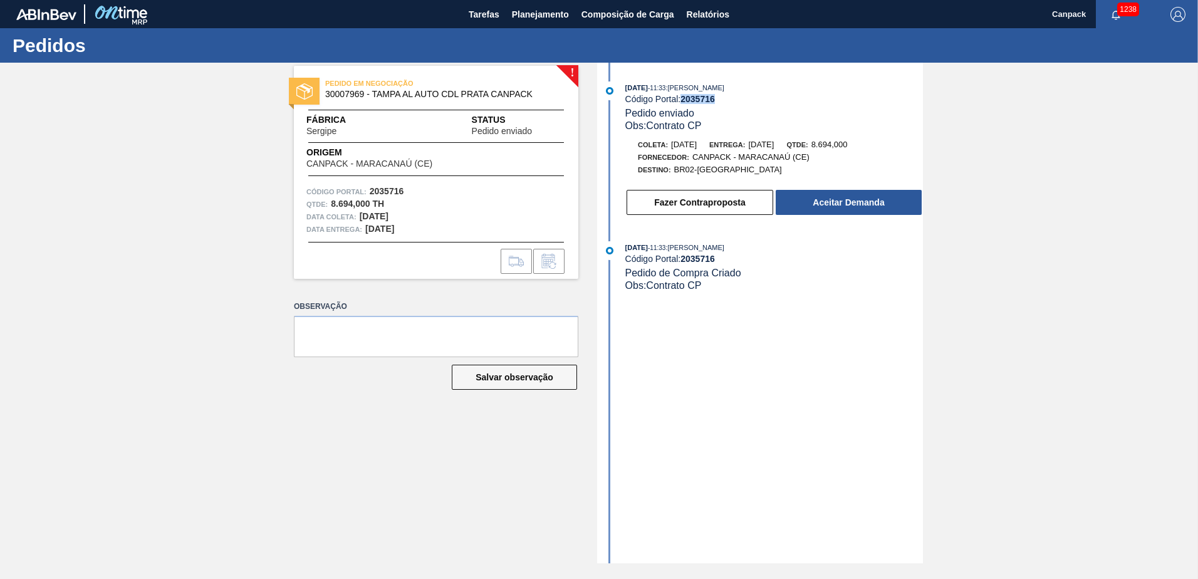
click at [715, 100] on strong "2035716" at bounding box center [697, 99] width 34 height 10
copy strong "2035716"
click at [819, 209] on button "Aceitar Demanda" at bounding box center [849, 202] width 146 height 25
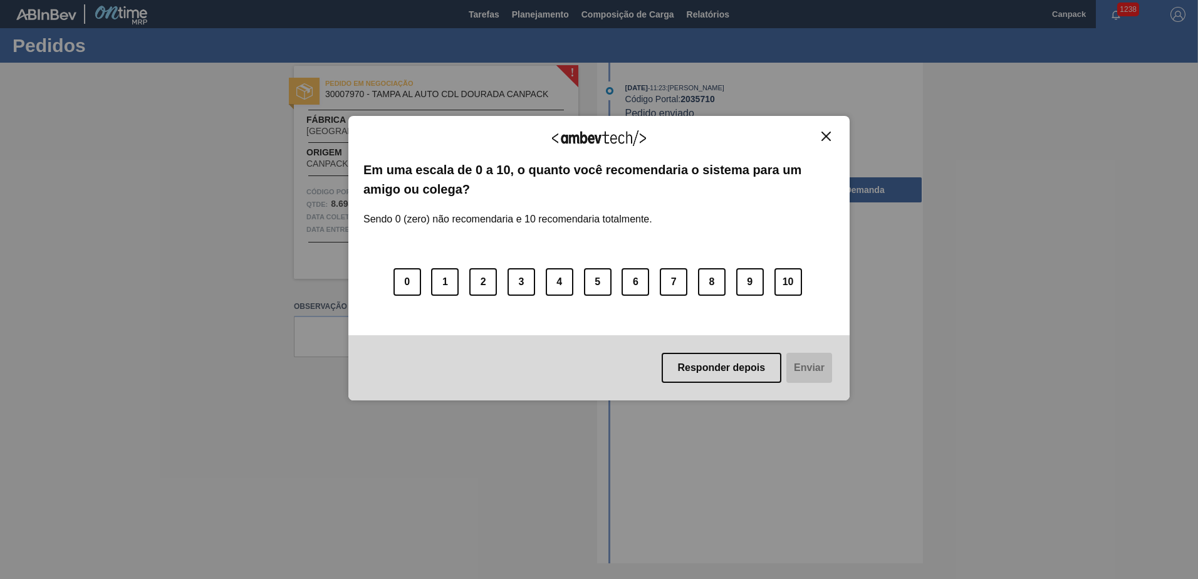
click at [828, 135] on img "Close" at bounding box center [825, 136] width 9 height 9
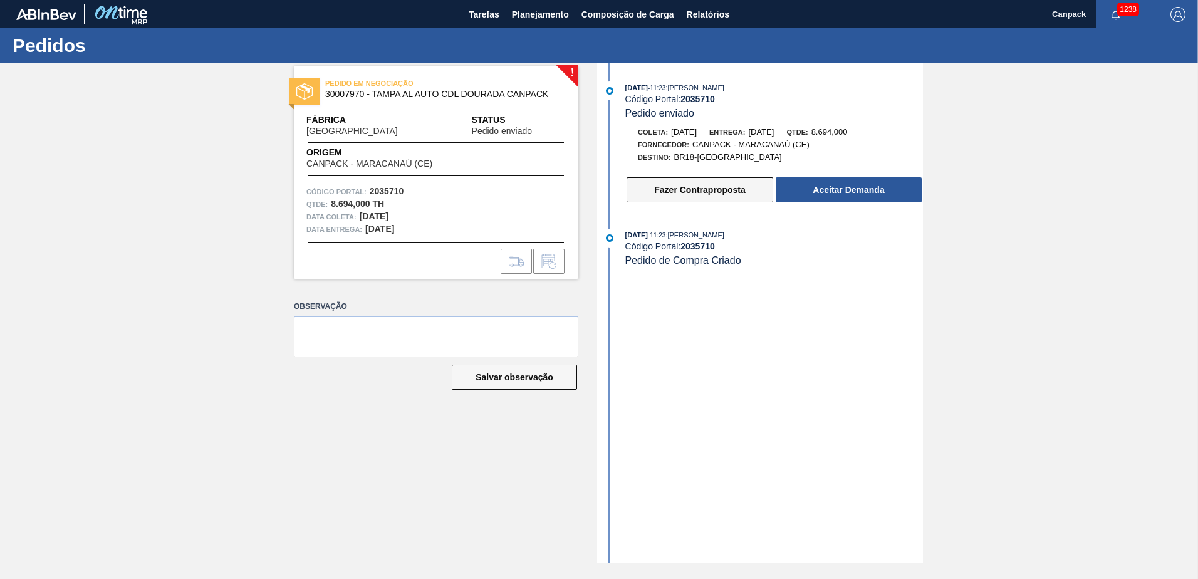
click at [673, 185] on button "Fazer Contraproposta" at bounding box center [699, 189] width 147 height 25
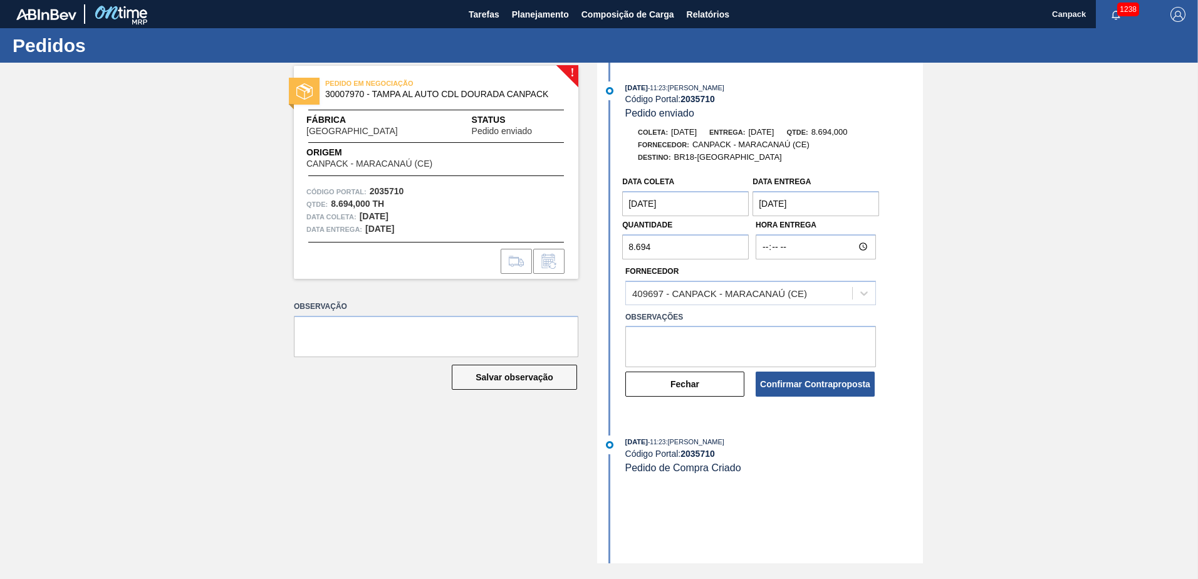
click at [698, 212] on coleta "[DATE]" at bounding box center [685, 203] width 127 height 25
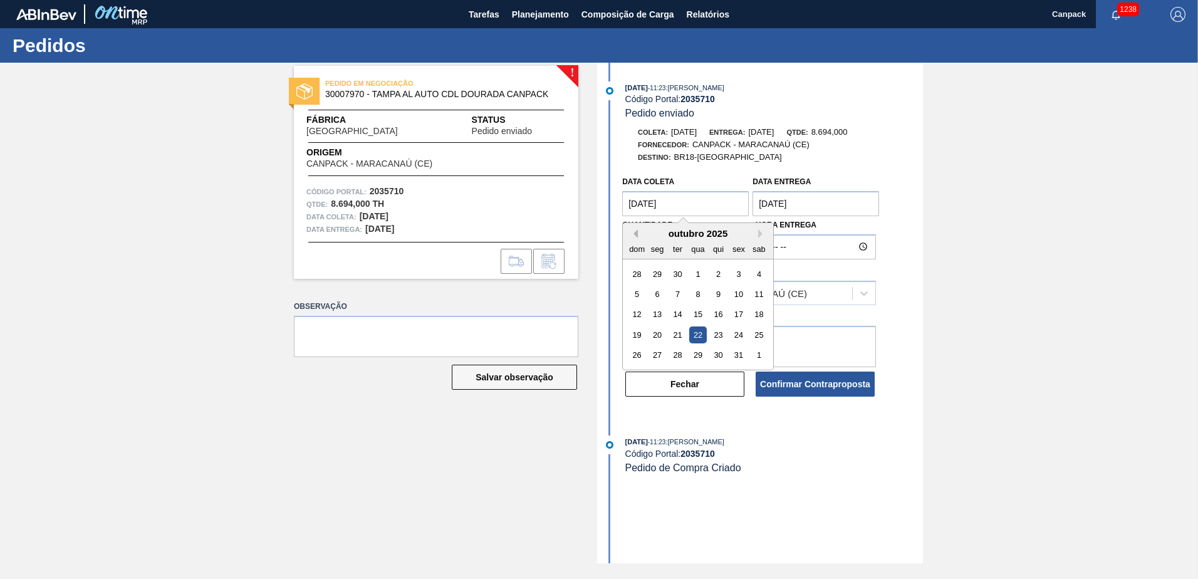
click at [635, 234] on button "Previous Month" at bounding box center [633, 233] width 9 height 9
click at [695, 332] on div "24" at bounding box center [698, 334] width 17 height 17
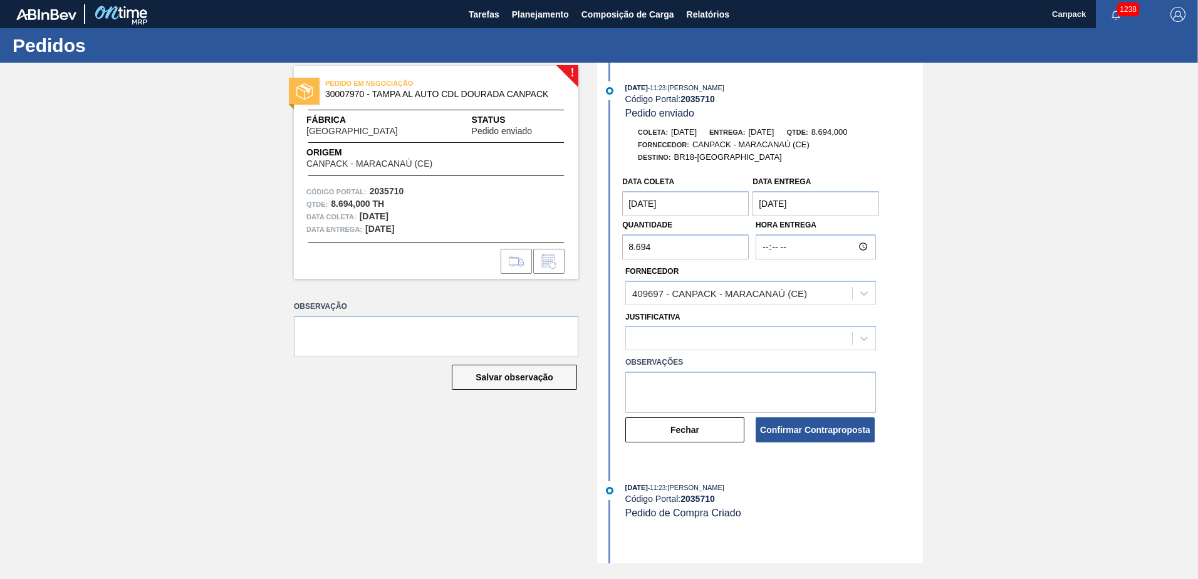
type coleta "[DATE]"
click at [772, 209] on entrega "[DATE]" at bounding box center [815, 203] width 127 height 25
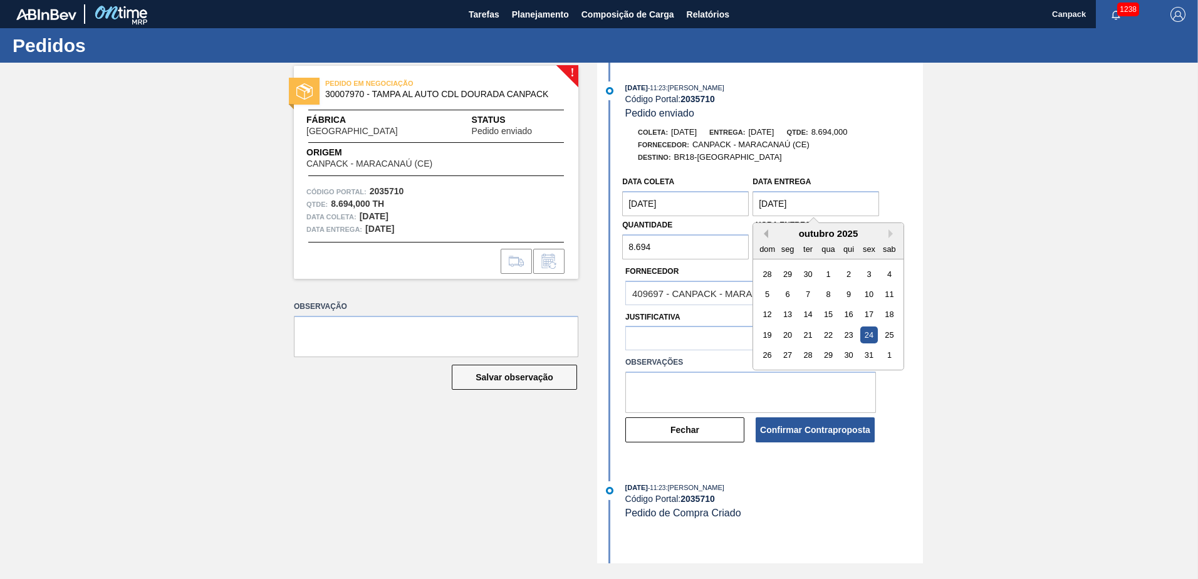
click at [767, 234] on button "Previous Month" at bounding box center [763, 233] width 9 height 9
click at [866, 341] on div "26" at bounding box center [869, 334] width 17 height 17
type entrega "[DATE]"
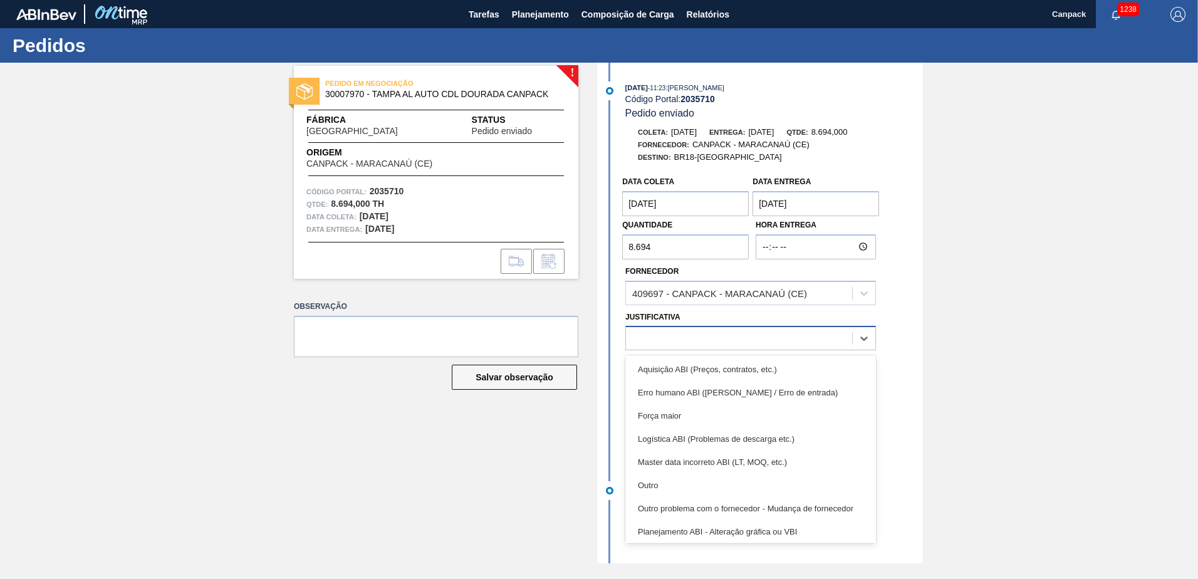
click at [690, 340] on div at bounding box center [739, 339] width 226 height 18
drag, startPoint x: 658, startPoint y: 492, endPoint x: 635, endPoint y: 435, distance: 61.3
click at [657, 492] on div "Outro" at bounding box center [750, 485] width 251 height 23
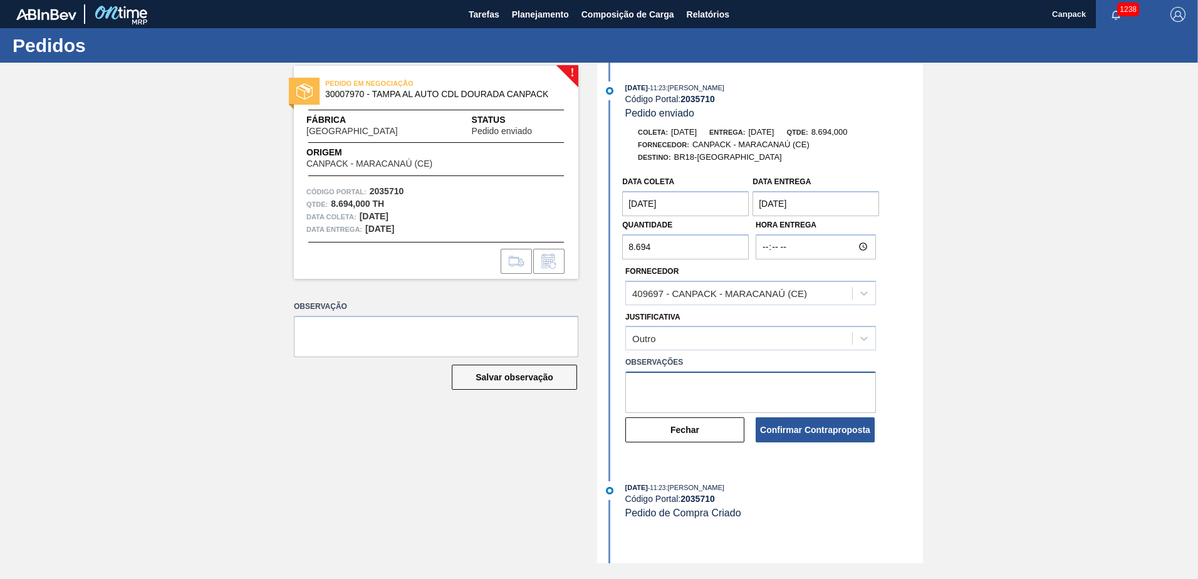
click at [663, 392] on textarea at bounding box center [750, 391] width 251 height 41
type textarea "ANTECIPAÇÃO CONFORME DISPONIBILIDADE DO MATERIAL"
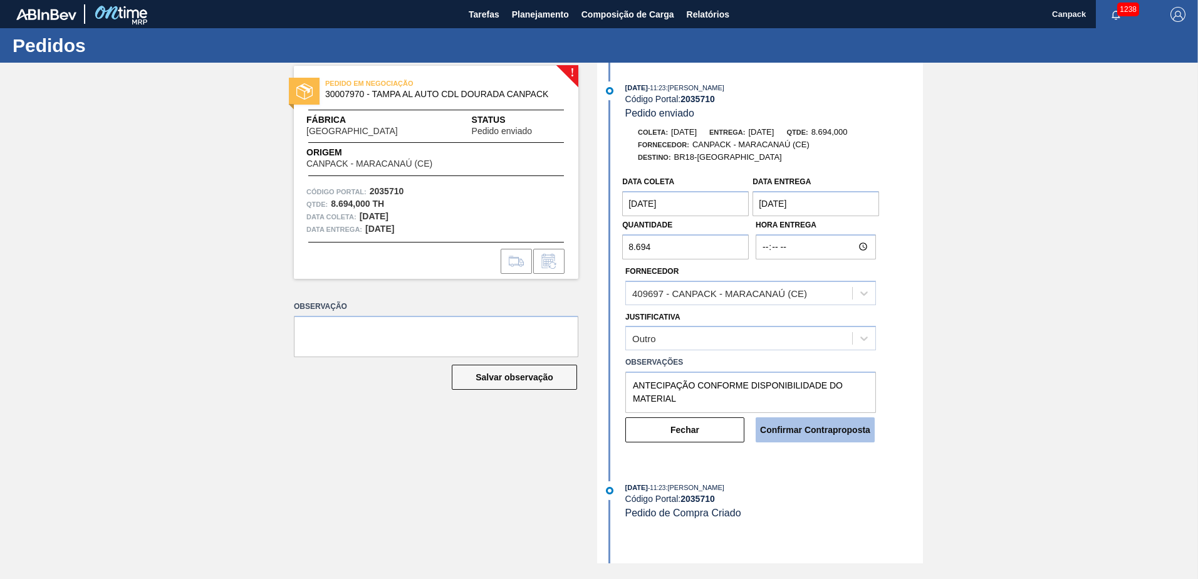
click at [807, 432] on button "Confirmar Contraproposta" at bounding box center [814, 429] width 119 height 25
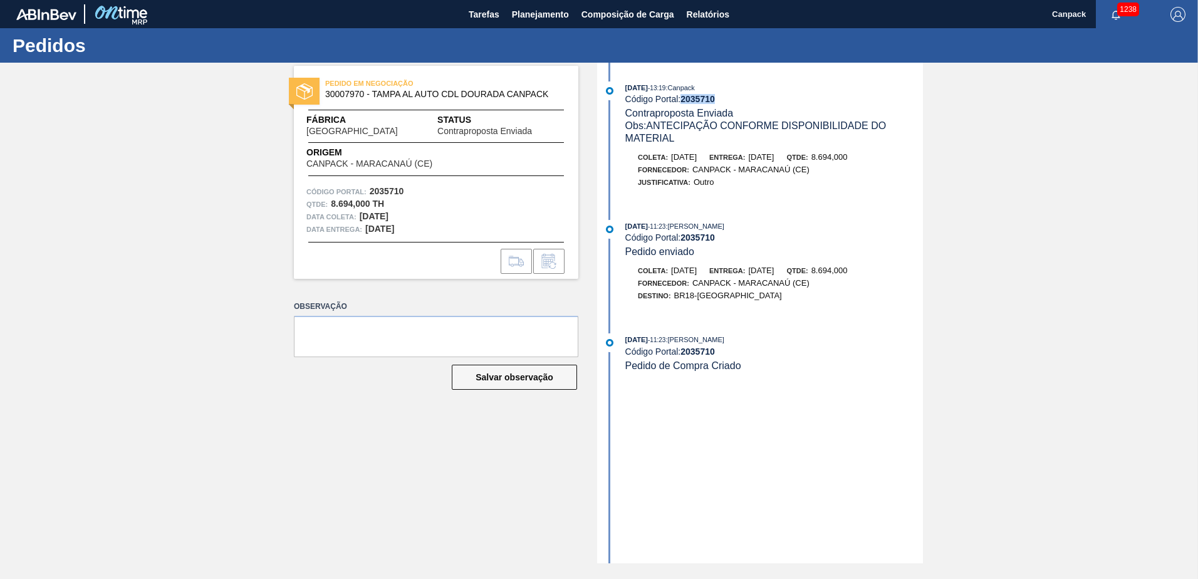
drag, startPoint x: 684, startPoint y: 98, endPoint x: 718, endPoint y: 95, distance: 34.0
click at [718, 95] on div "Código Portal: 2035710" at bounding box center [774, 99] width 298 height 10
copy strong "2035710"
